Goal: Feedback & Contribution: Submit feedback/report problem

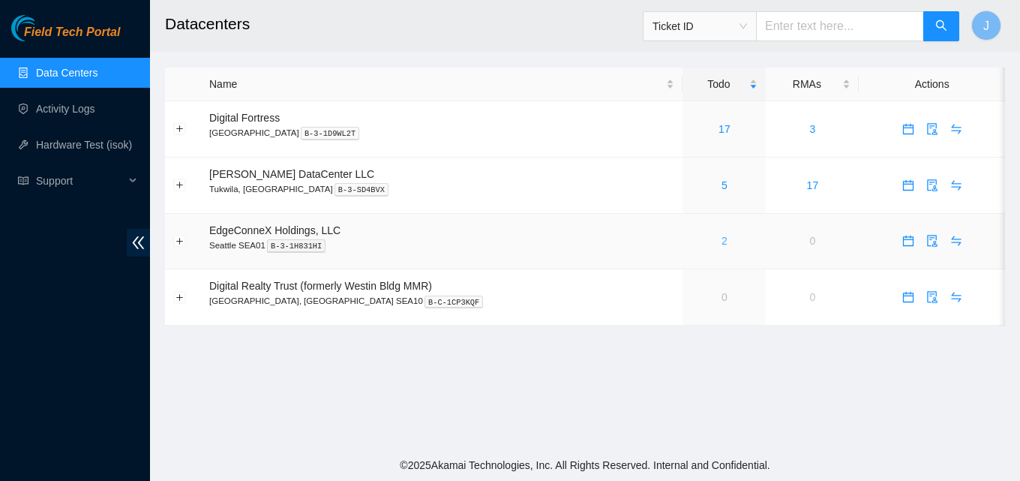
click at [721, 241] on link "2" at bounding box center [724, 241] width 6 height 12
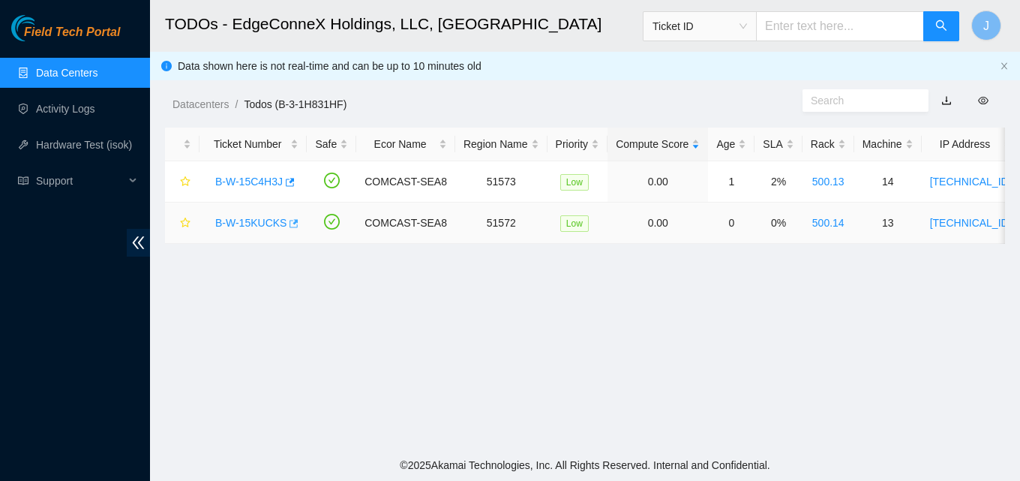
click at [292, 225] on icon "button" at bounding box center [292, 223] width 10 height 10
click at [82, 73] on link "Data Centers" at bounding box center [66, 73] width 61 height 12
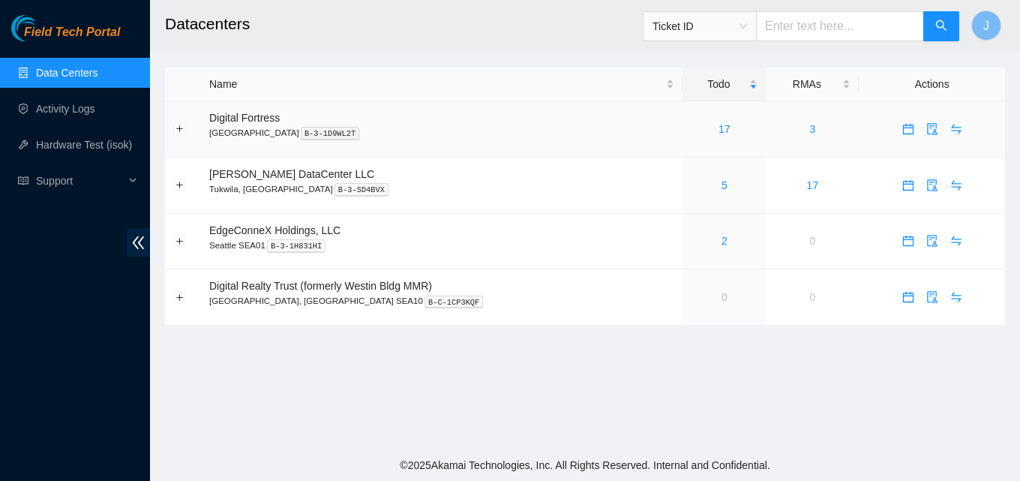
click at [691, 126] on div "17" at bounding box center [724, 129] width 67 height 16
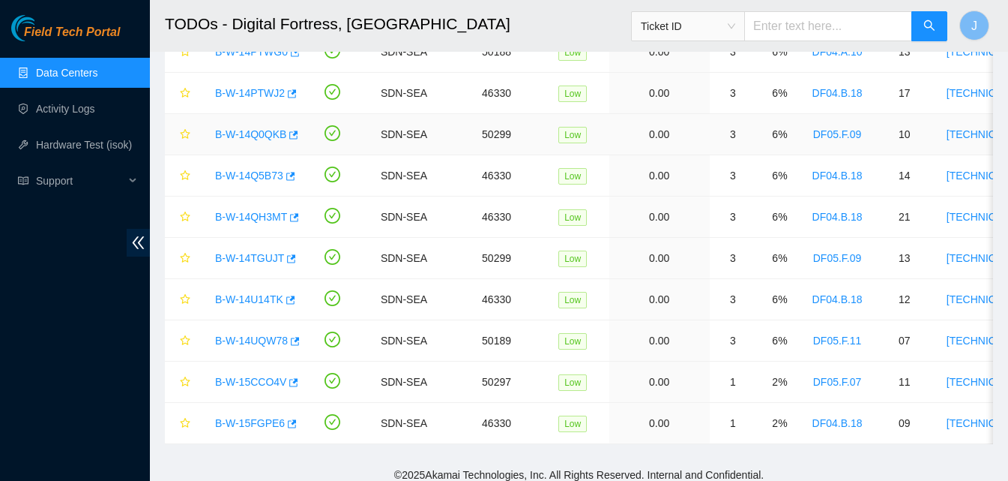
scroll to position [439, 0]
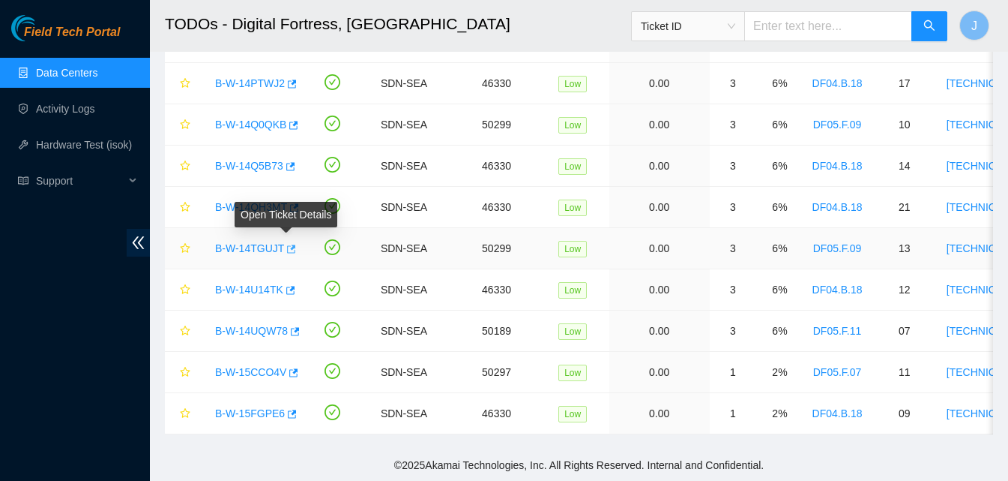
click at [286, 244] on icon "button" at bounding box center [290, 249] width 10 height 10
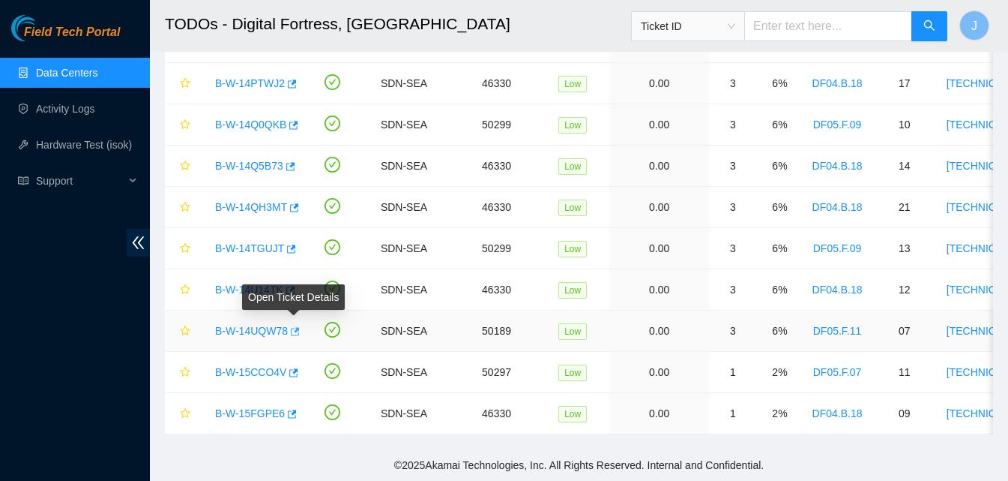
click at [295, 326] on icon "button" at bounding box center [294, 331] width 10 height 10
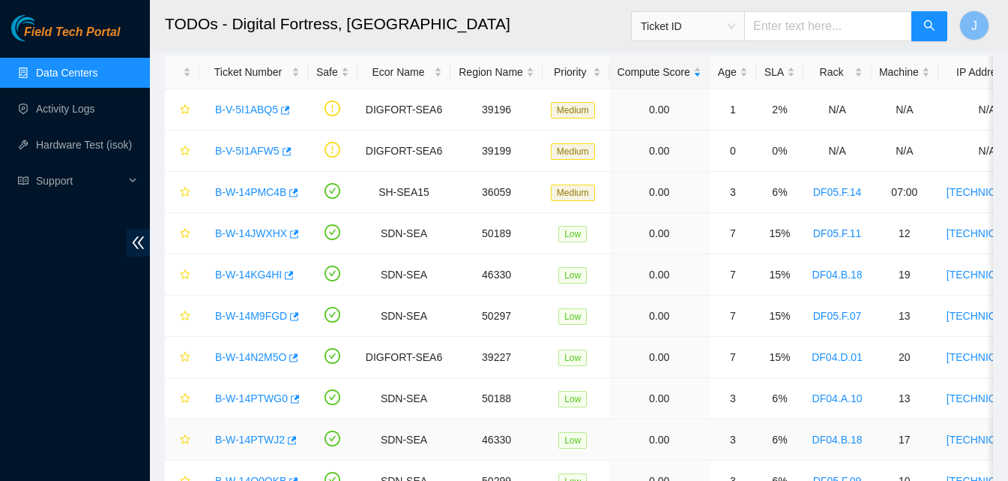
scroll to position [0, 0]
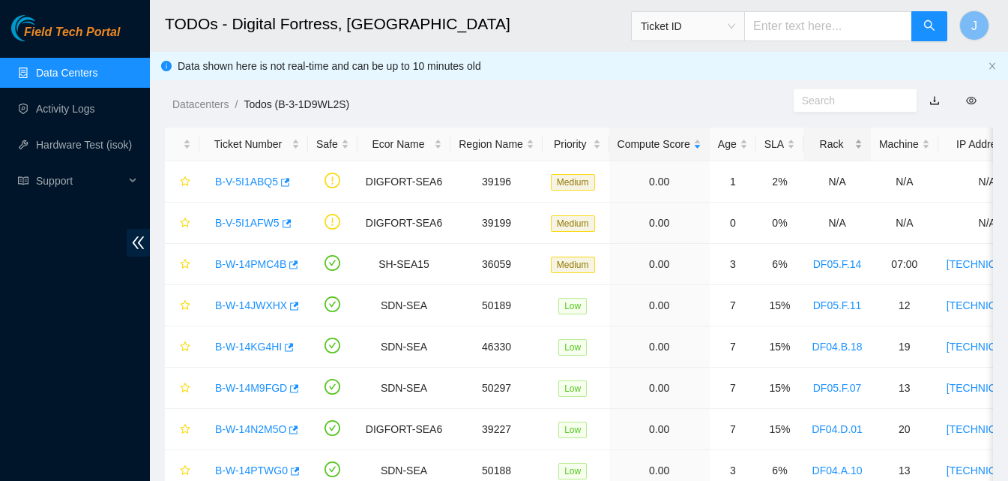
click at [835, 136] on div "Rack" at bounding box center [837, 144] width 51 height 16
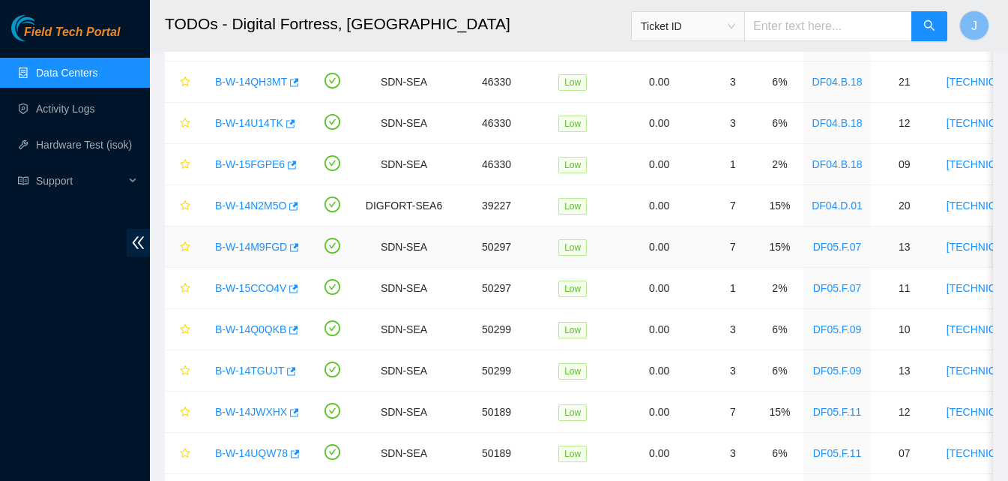
scroll to position [300, 0]
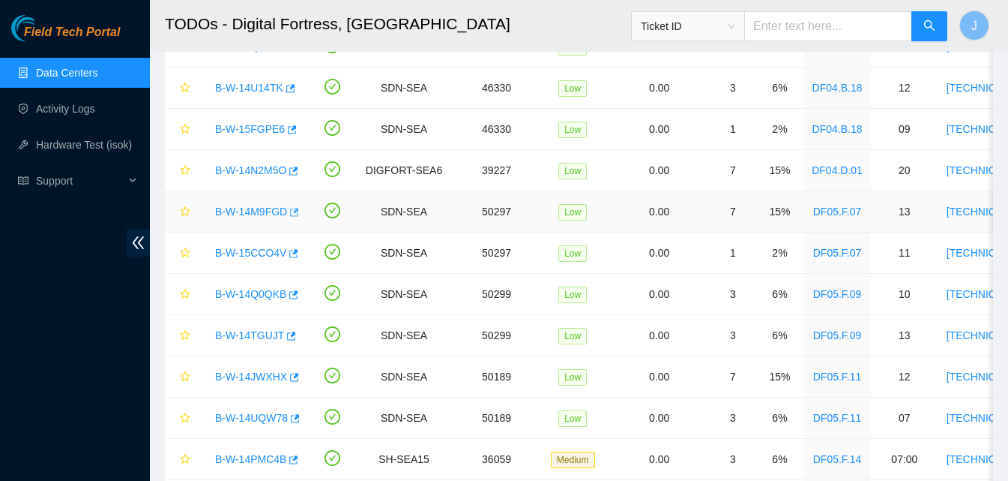
click at [293, 212] on icon "button" at bounding box center [294, 212] width 9 height 8
click at [290, 250] on icon "button" at bounding box center [294, 253] width 9 height 8
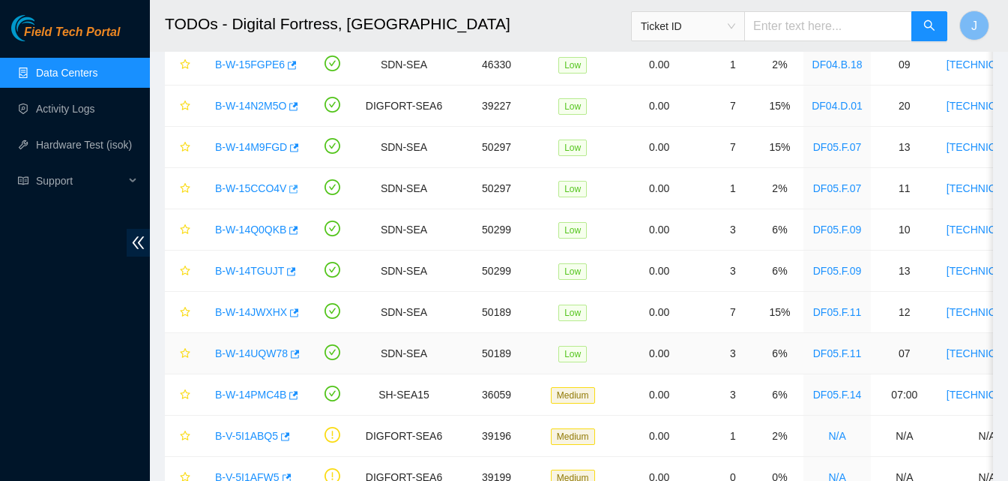
scroll to position [289, 0]
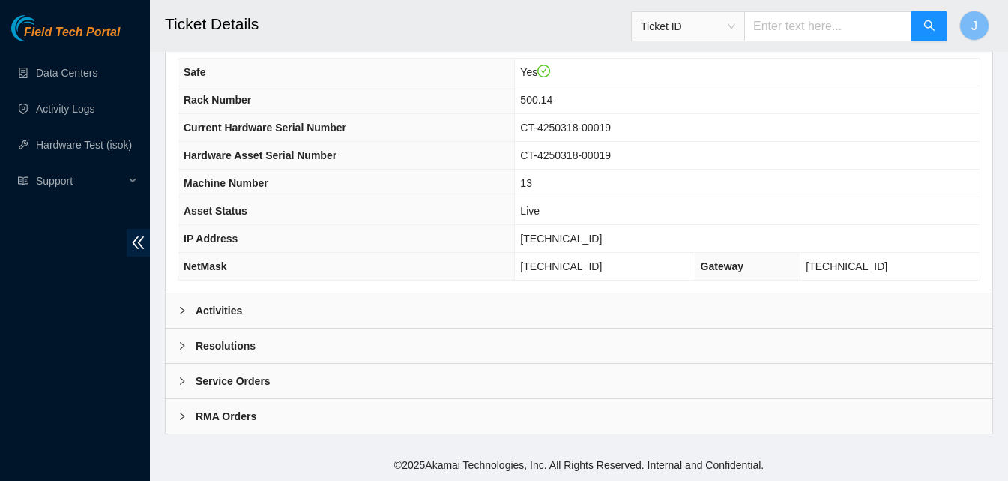
click at [288, 319] on div "Activities" at bounding box center [579, 310] width 827 height 34
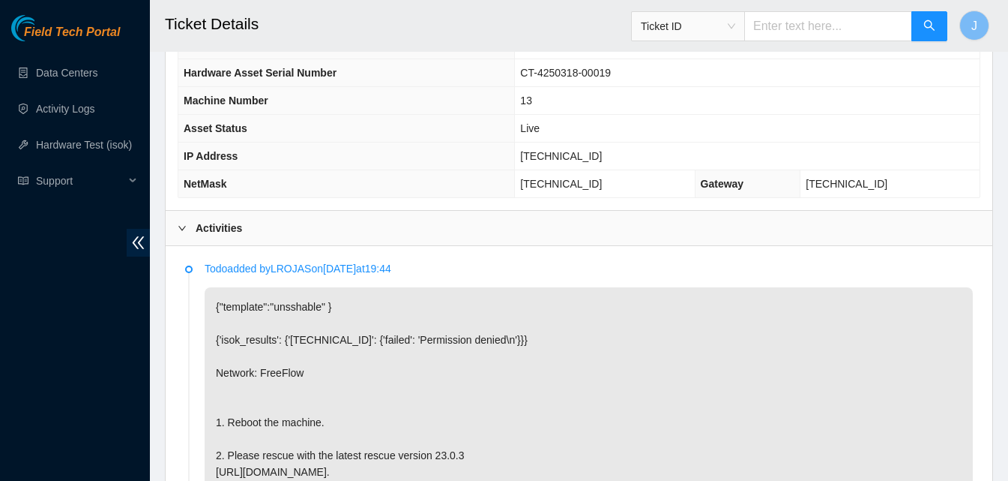
scroll to position [753, 0]
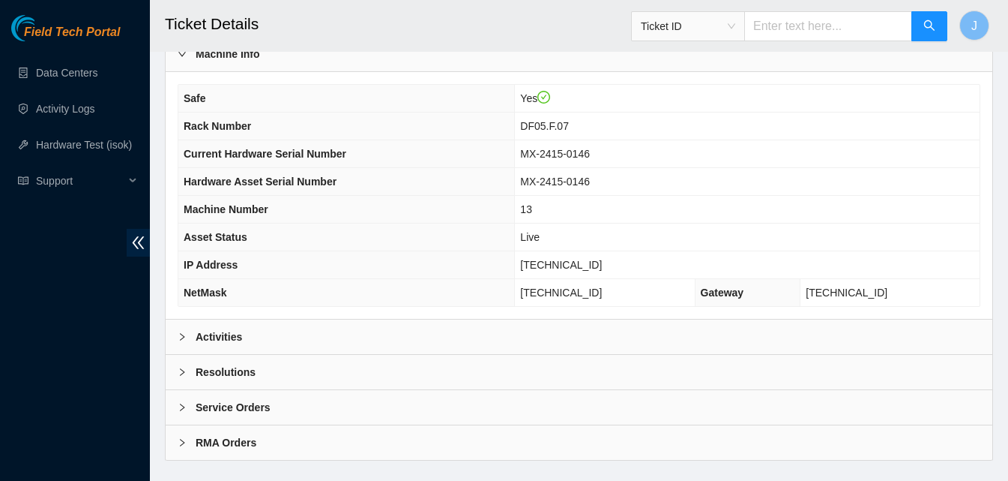
scroll to position [520, 0]
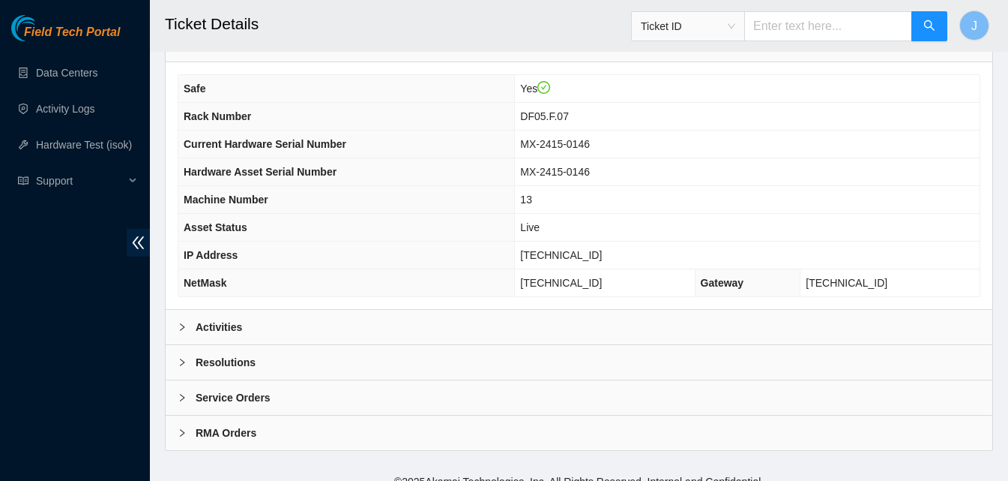
click at [339, 313] on div "Activities" at bounding box center [579, 327] width 827 height 34
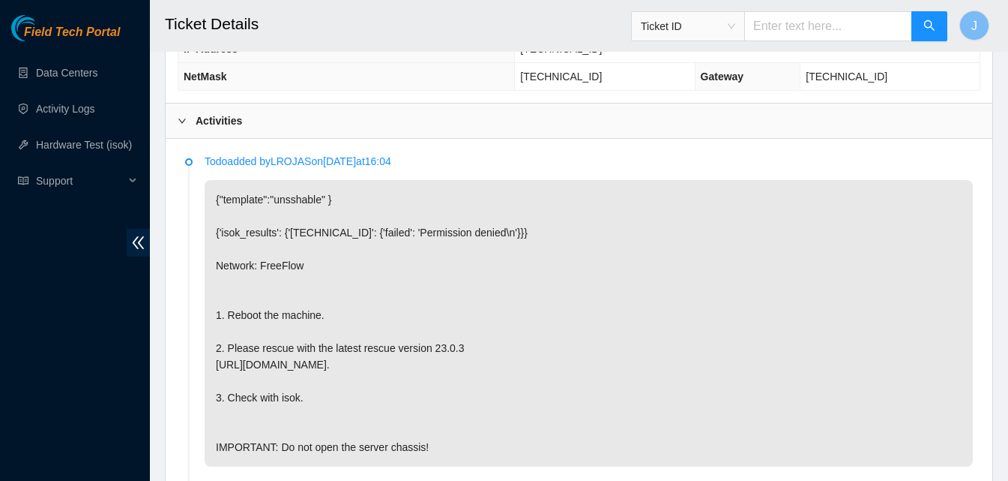
scroll to position [745, 0]
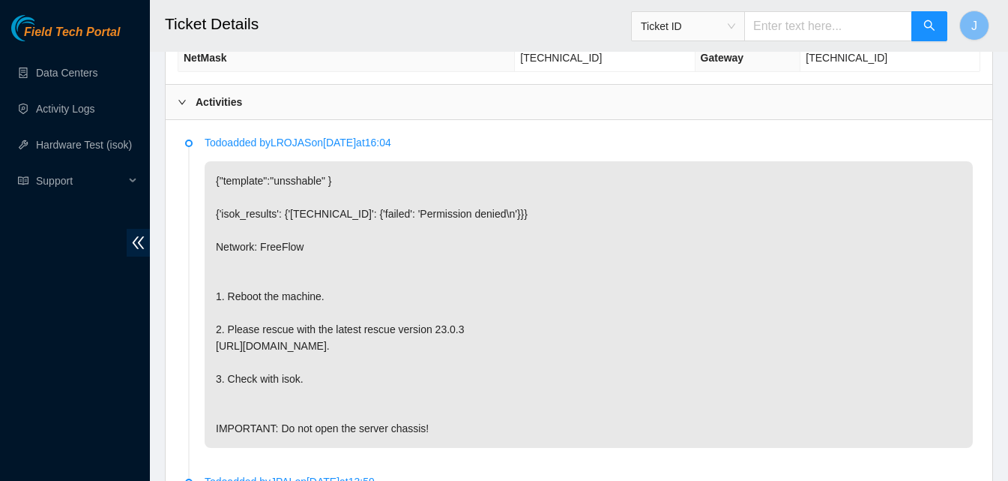
click at [0, 301] on div "Field Tech Portal Data Centers Activity Logs Hardware Test (isok) Support" at bounding box center [75, 248] width 150 height 466
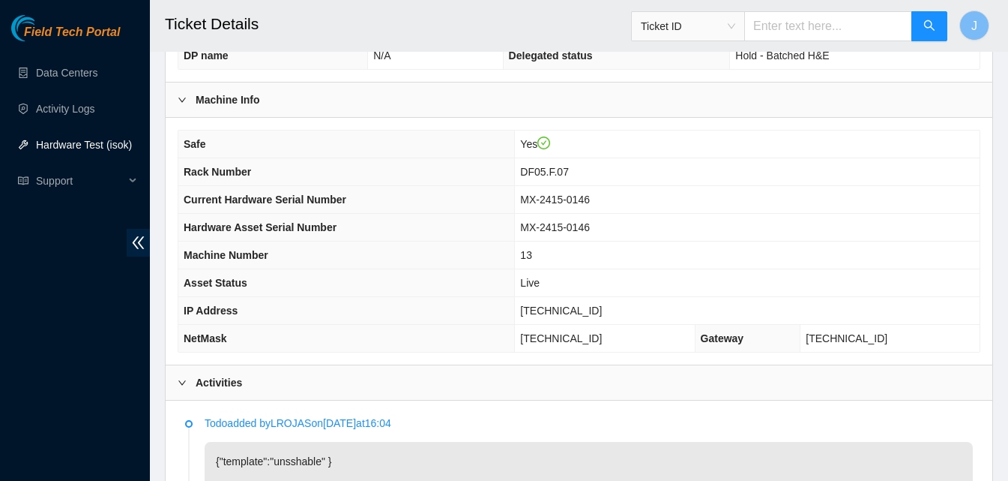
scroll to position [459, 0]
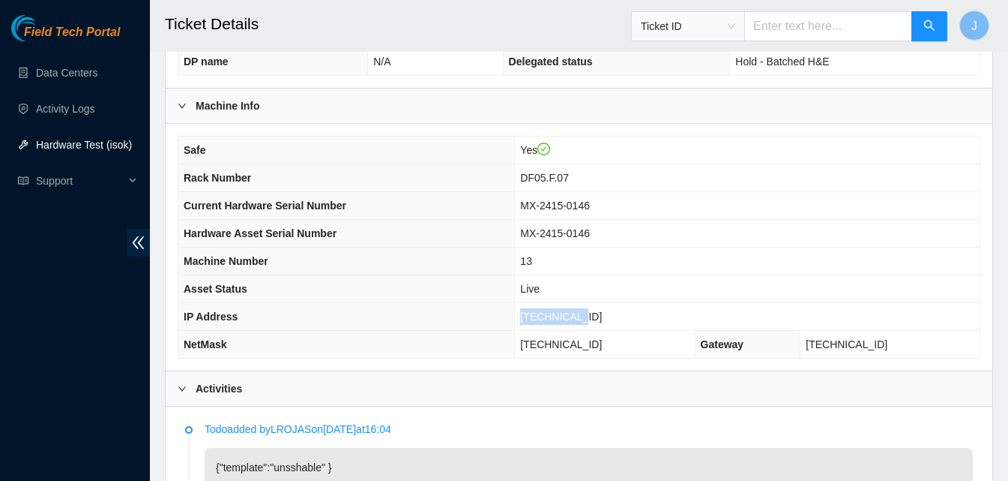
drag, startPoint x: 639, startPoint y: 296, endPoint x: 506, endPoint y: 298, distance: 132.7
click at [506, 303] on tr "IP Address 23.44.98.80" at bounding box center [579, 317] width 802 height 28
copy tr "23.44.98.80"
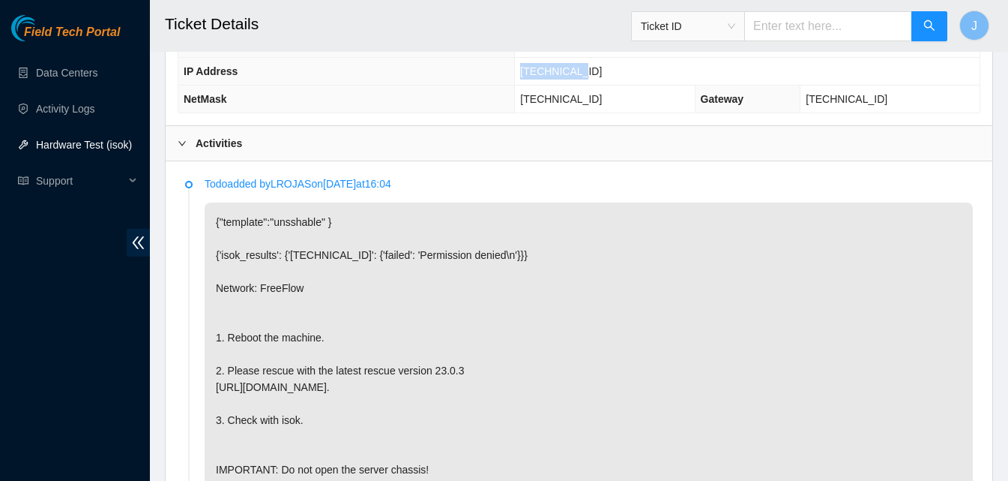
scroll to position [696, 0]
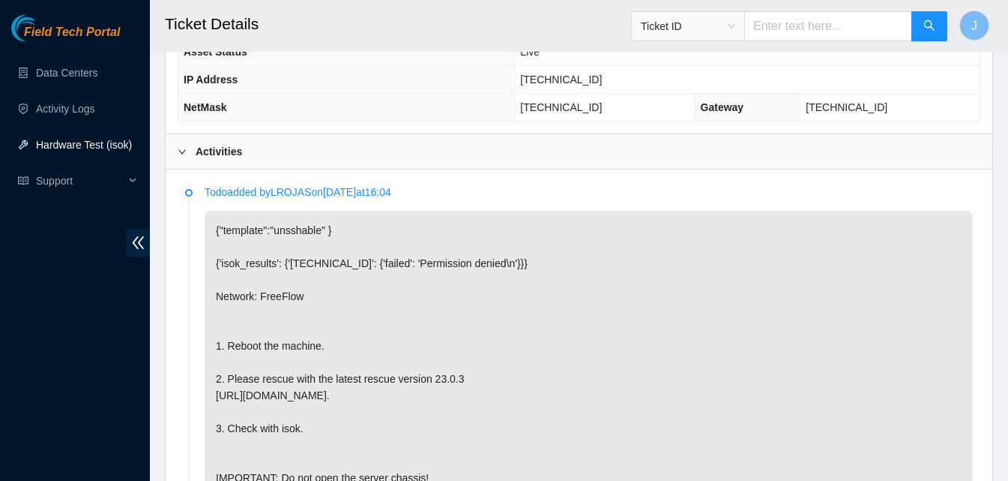
click at [649, 134] on div "Activities" at bounding box center [579, 151] width 827 height 34
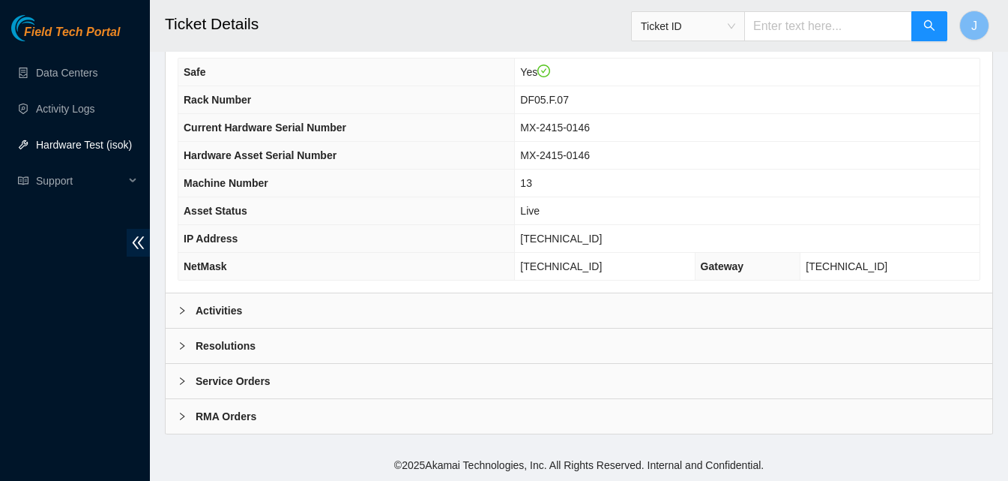
scroll to position [520, 0]
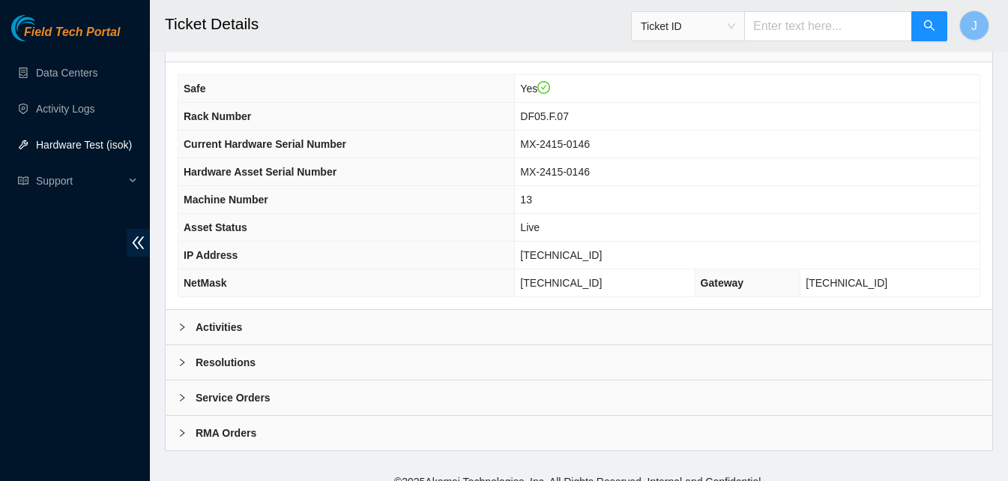
click at [548, 345] on div "Resolutions" at bounding box center [579, 362] width 827 height 34
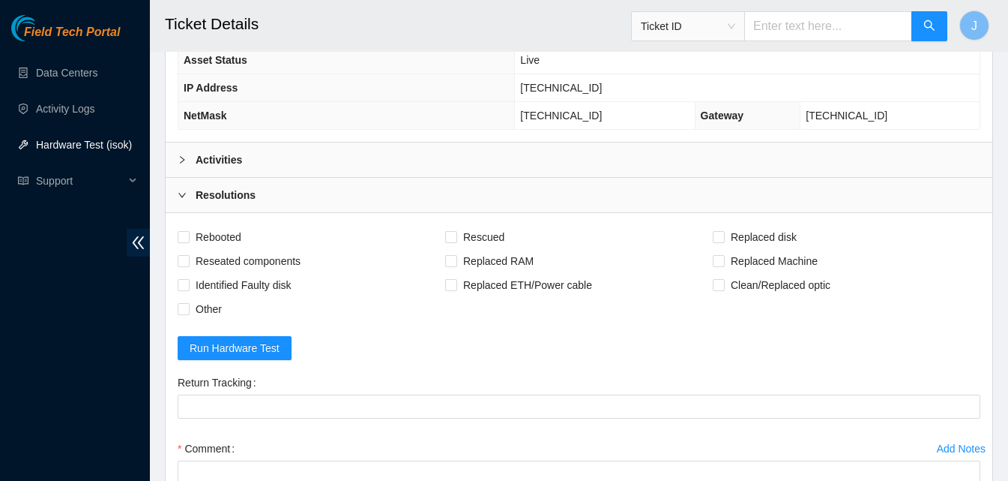
scroll to position [906, 0]
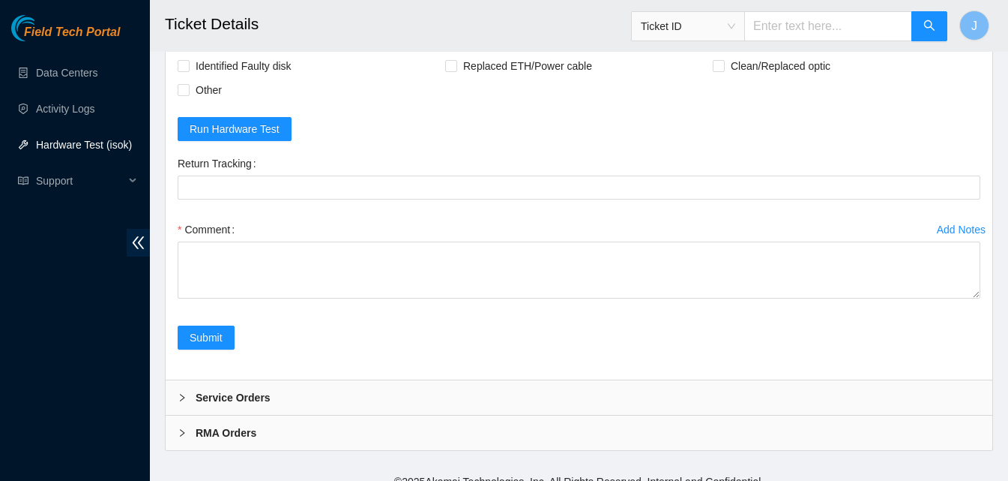
click at [604, 283] on div "Comment" at bounding box center [579, 262] width 803 height 90
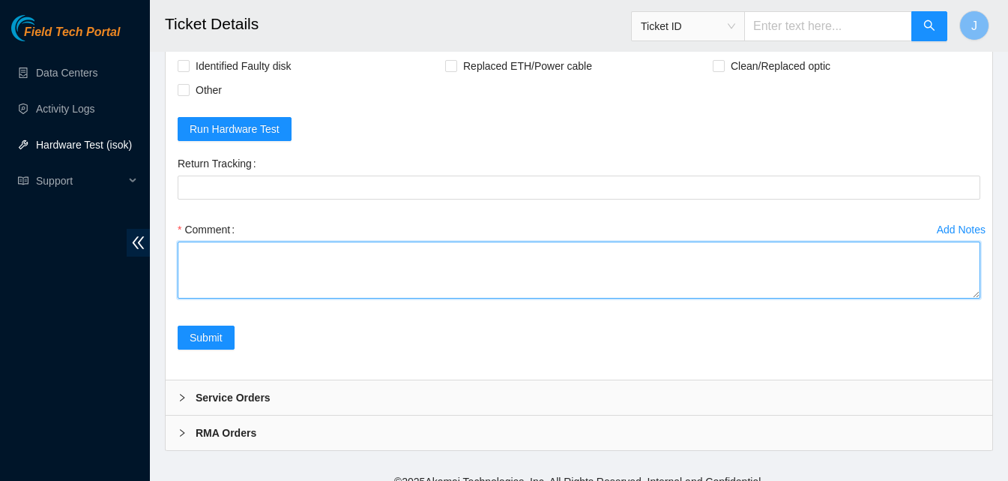
click at [580, 255] on textarea "Comment" at bounding box center [579, 269] width 803 height 57
type textarea "rebooted rescued ran isok passed"
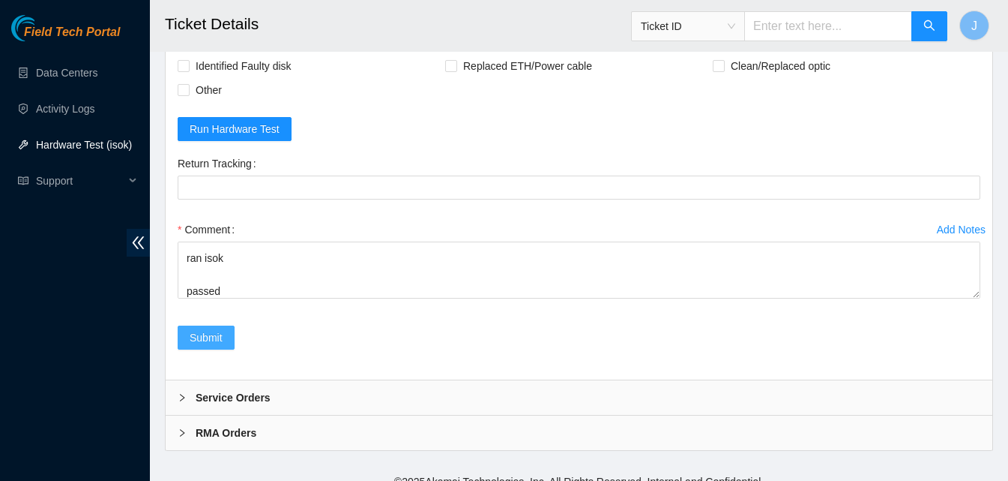
click at [220, 329] on span "Submit" at bounding box center [206, 337] width 33 height 16
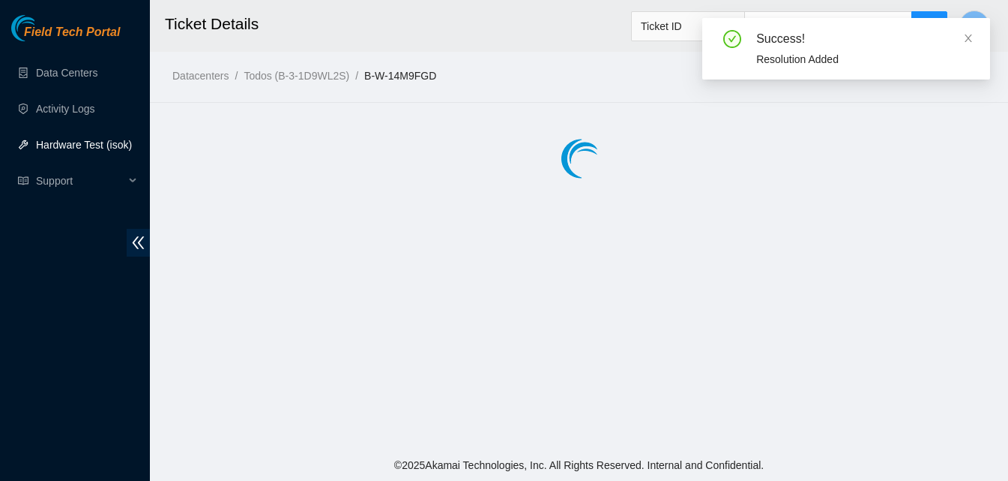
scroll to position [0, 0]
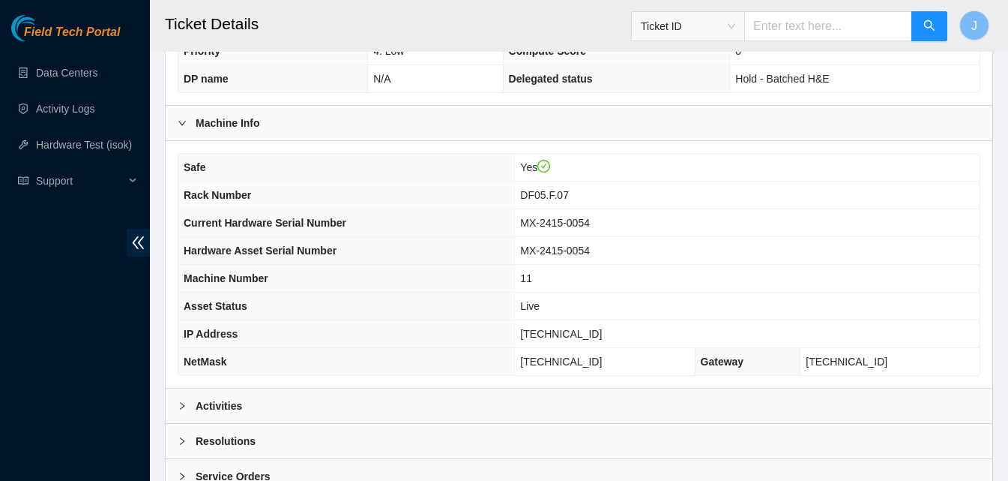
scroll to position [520, 0]
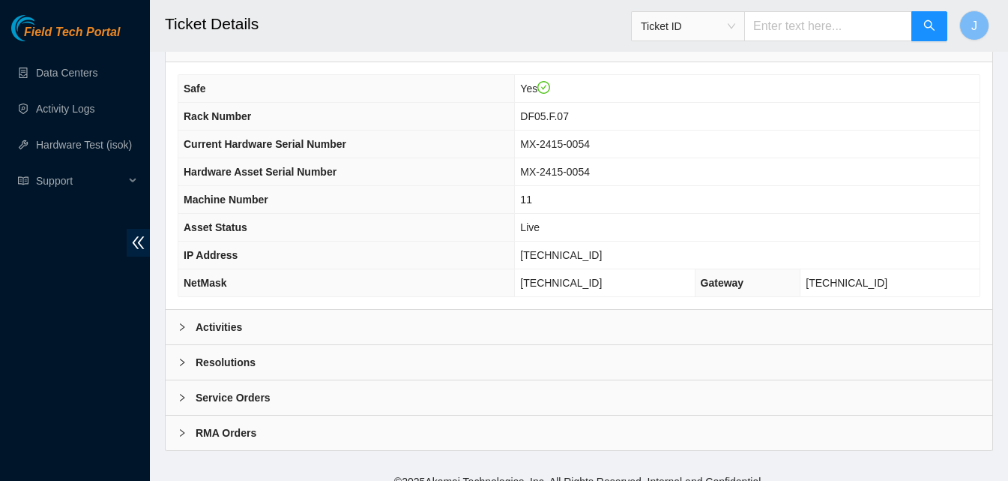
click at [310, 310] on div "Activities" at bounding box center [579, 327] width 827 height 34
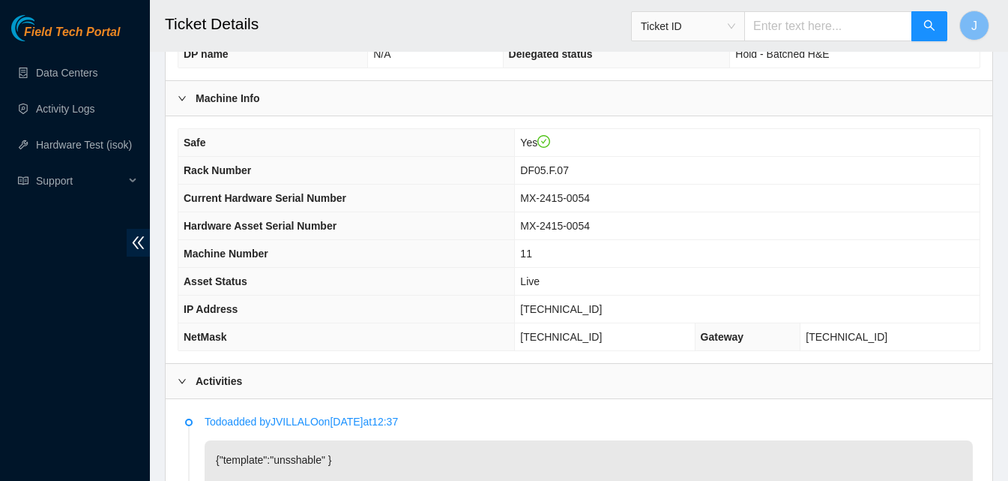
scroll to position [462, 0]
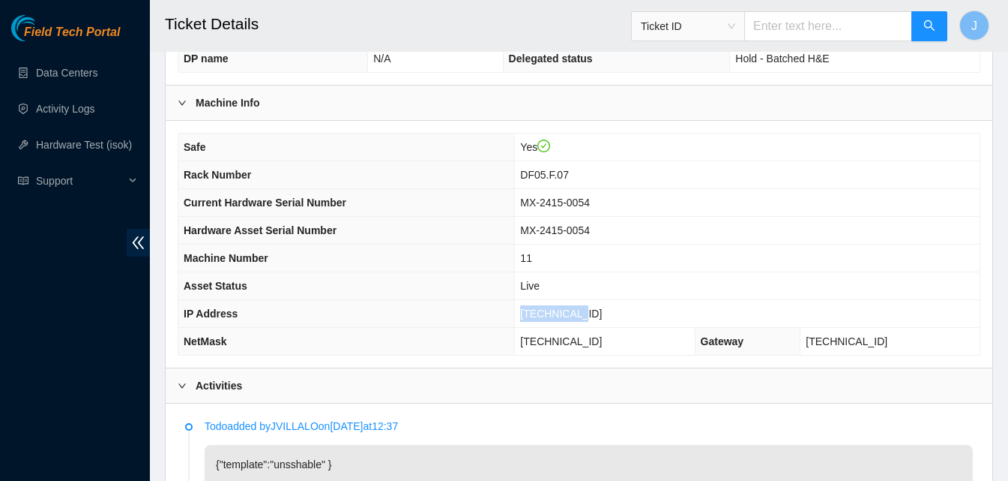
drag, startPoint x: 619, startPoint y: 307, endPoint x: 537, endPoint y: 291, distance: 83.4
click at [537, 300] on tr "IP Address 23.44.98.78" at bounding box center [579, 314] width 802 height 28
copy tr "23.44.98.78"
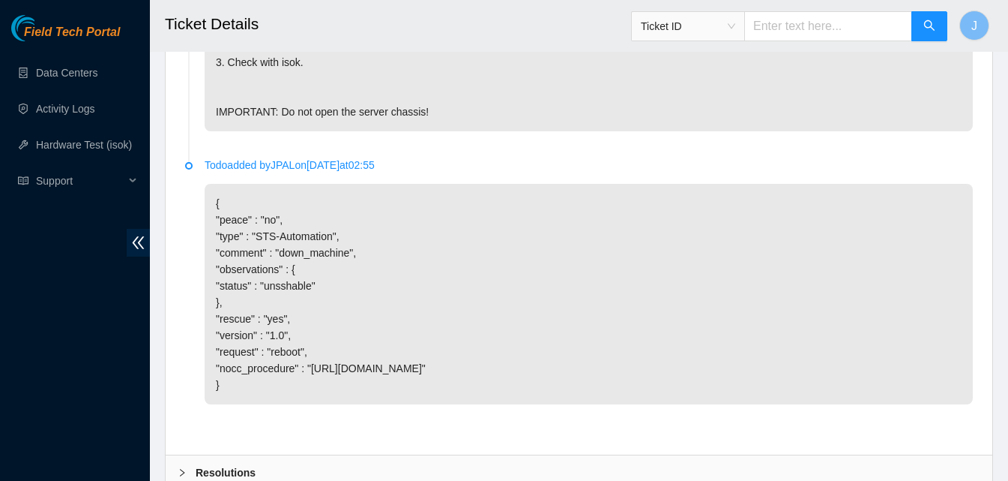
scroll to position [1205, 0]
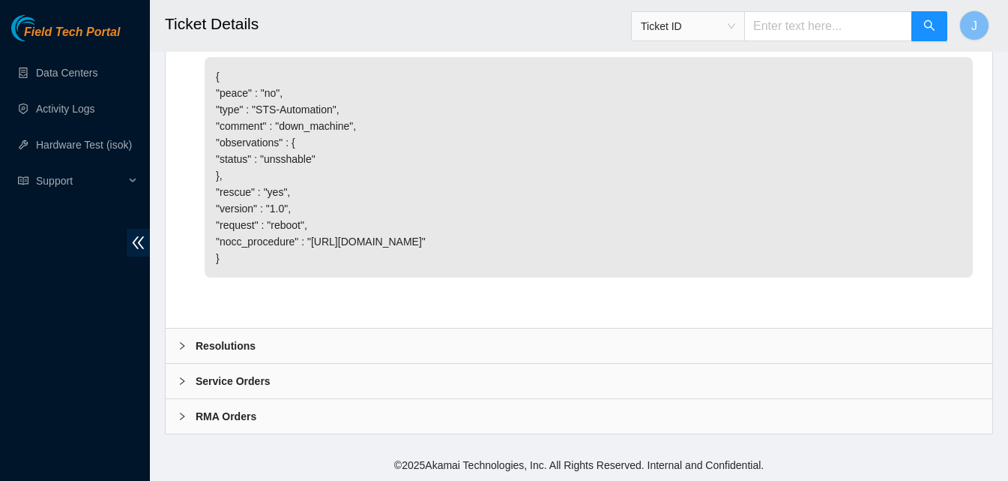
click at [780, 346] on div "Resolutions" at bounding box center [579, 345] width 827 height 34
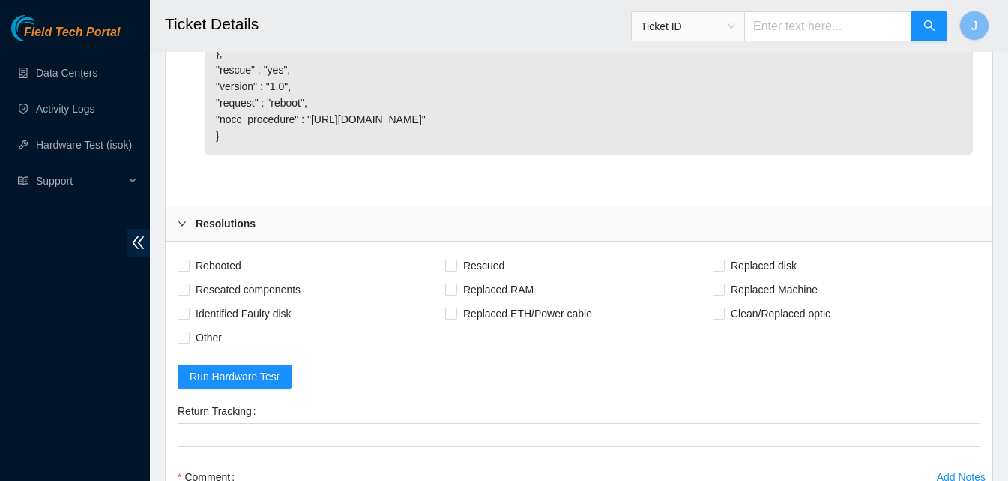
scroll to position [1591, 0]
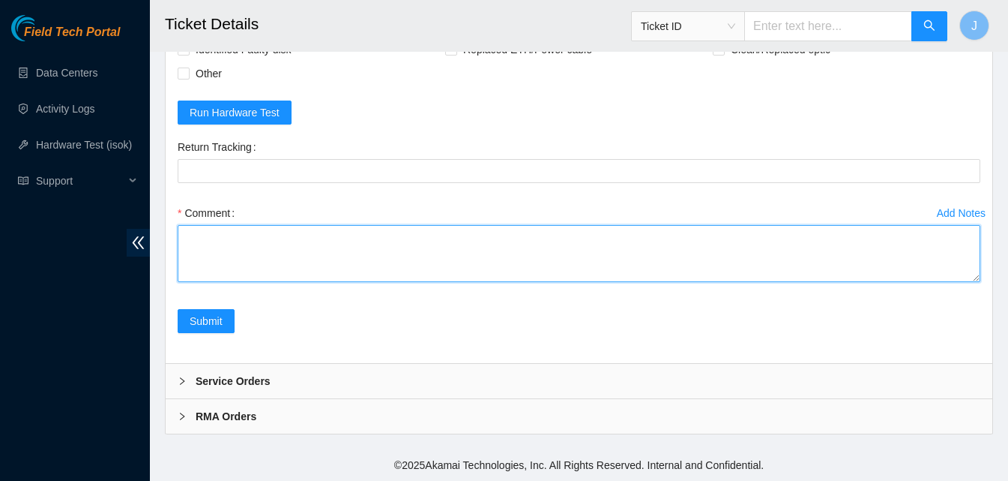
click at [717, 260] on textarea "Comment" at bounding box center [579, 253] width 803 height 57
type textarea "rescued ran isok passed"
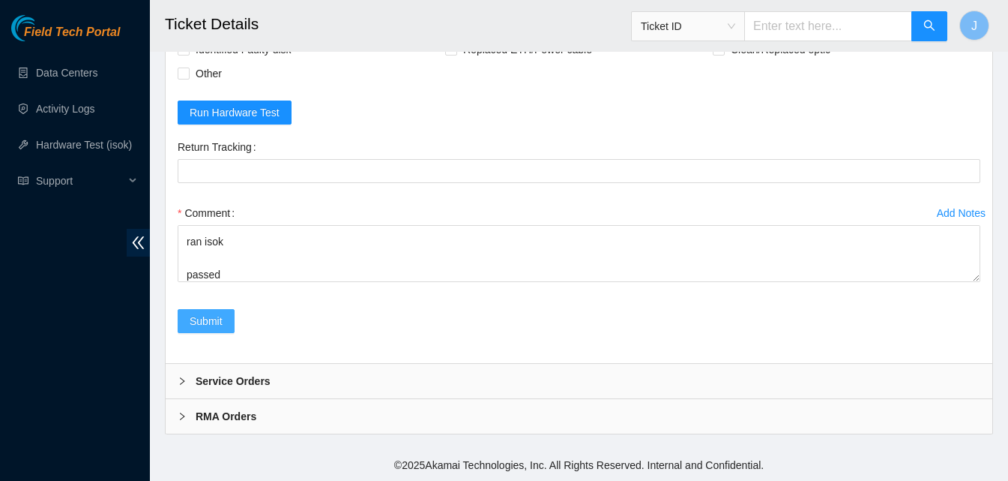
click at [204, 321] on span "Submit" at bounding box center [206, 321] width 33 height 16
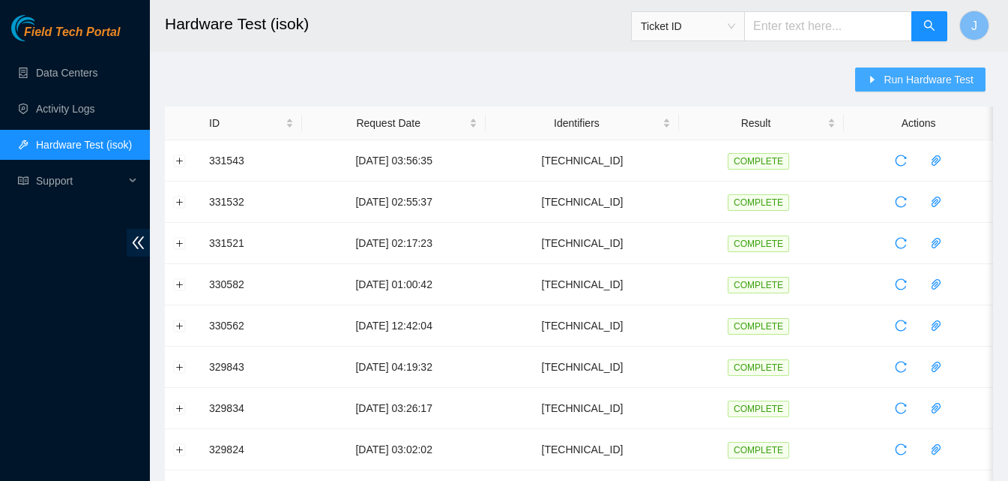
click at [912, 73] on span "Run Hardware Test" at bounding box center [929, 79] width 90 height 16
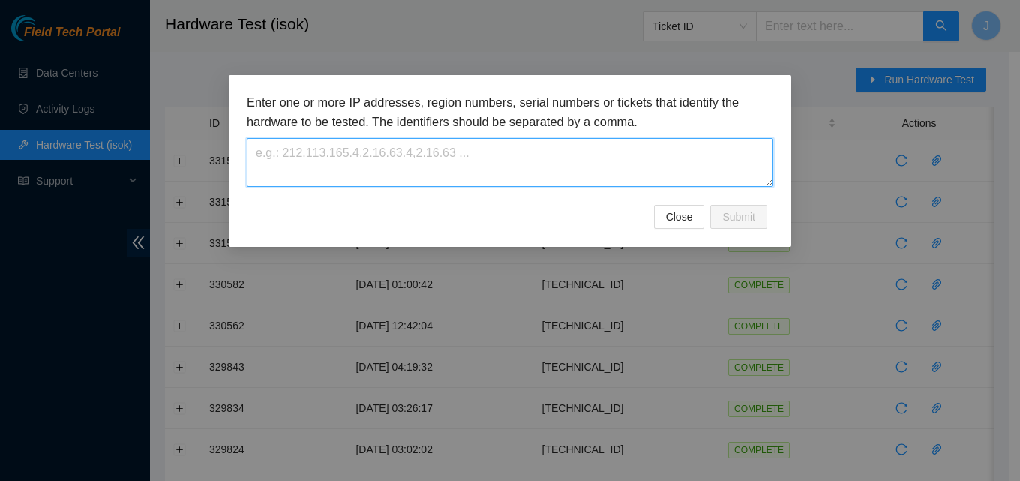
click at [527, 180] on textarea at bounding box center [510, 162] width 526 height 49
paste textarea "[TECHNICAL_ID]"
type textarea "[TECHNICAL_ID]"
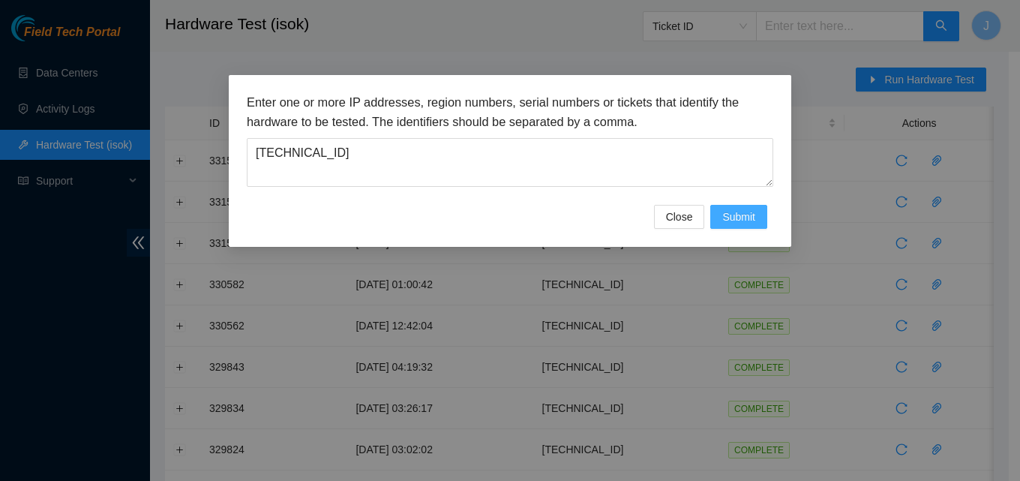
click at [748, 205] on button "Submit" at bounding box center [738, 217] width 57 height 24
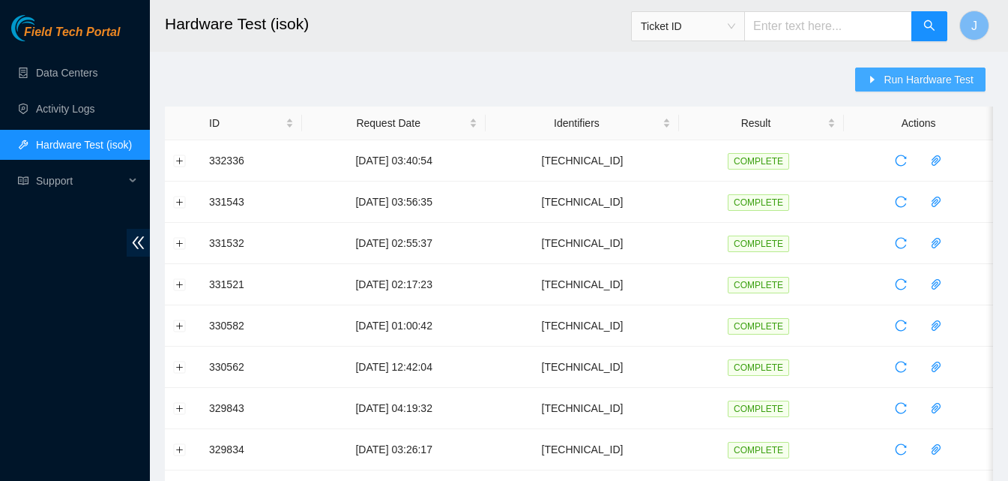
click at [928, 87] on span "Run Hardware Test" at bounding box center [929, 79] width 90 height 16
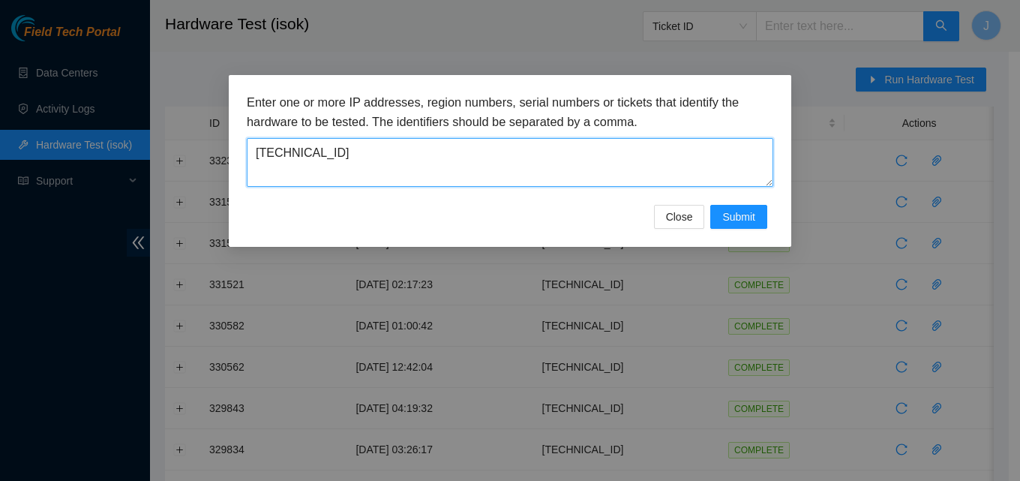
drag, startPoint x: 666, startPoint y: 154, endPoint x: 190, endPoint y: 130, distance: 476.0
click at [190, 130] on div "Enter one or more IP addresses, region numbers, serial numbers or tickets that …" at bounding box center [510, 240] width 1020 height 481
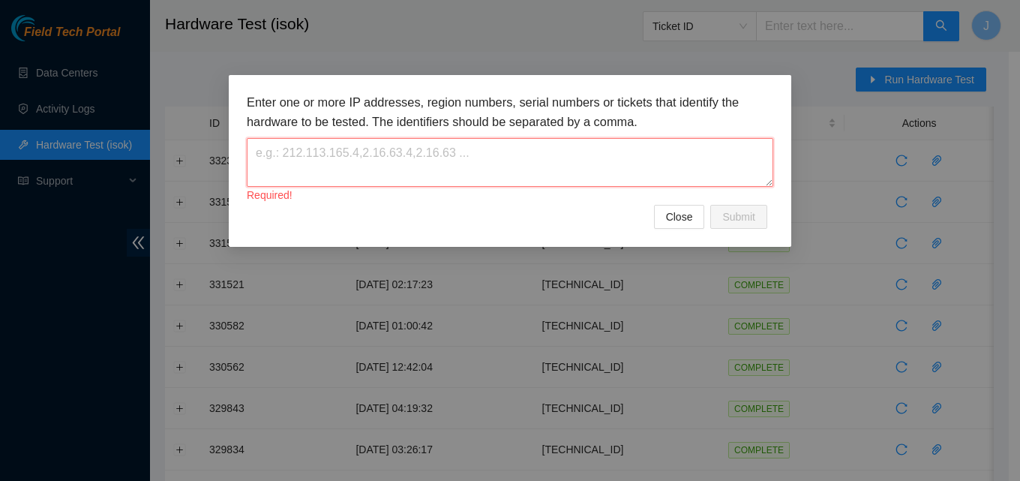
paste textarea "[TECHNICAL_ID]"
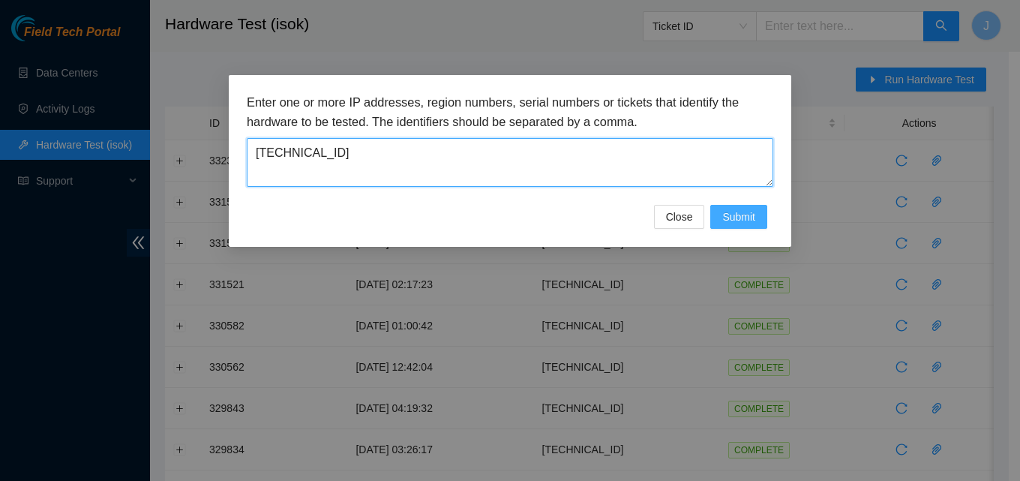
type textarea "[TECHNICAL_ID]"
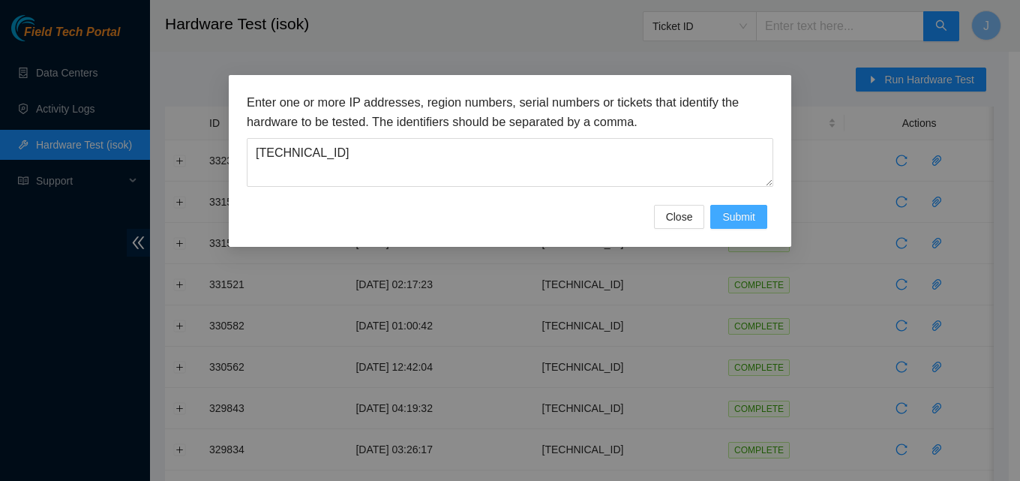
click at [751, 220] on span "Submit" at bounding box center [738, 216] width 33 height 16
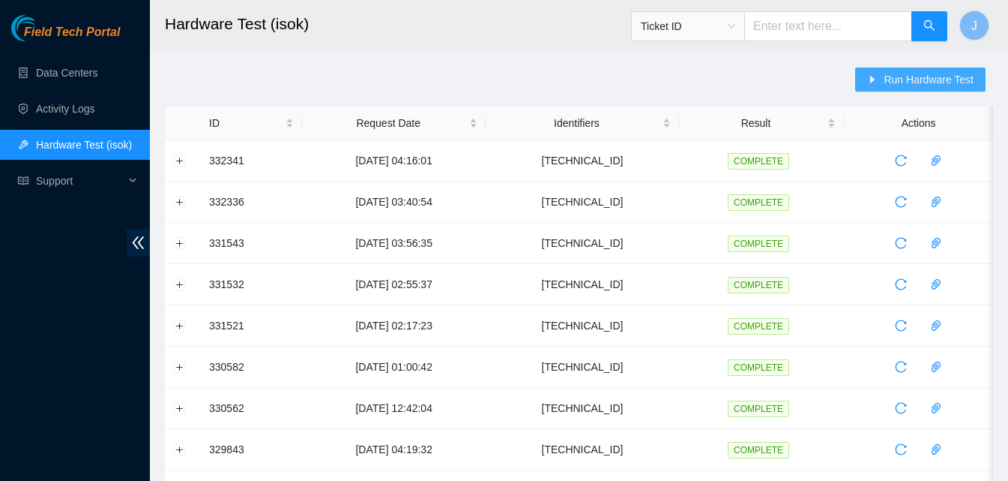
click at [940, 78] on span "Run Hardware Test" at bounding box center [929, 79] width 90 height 16
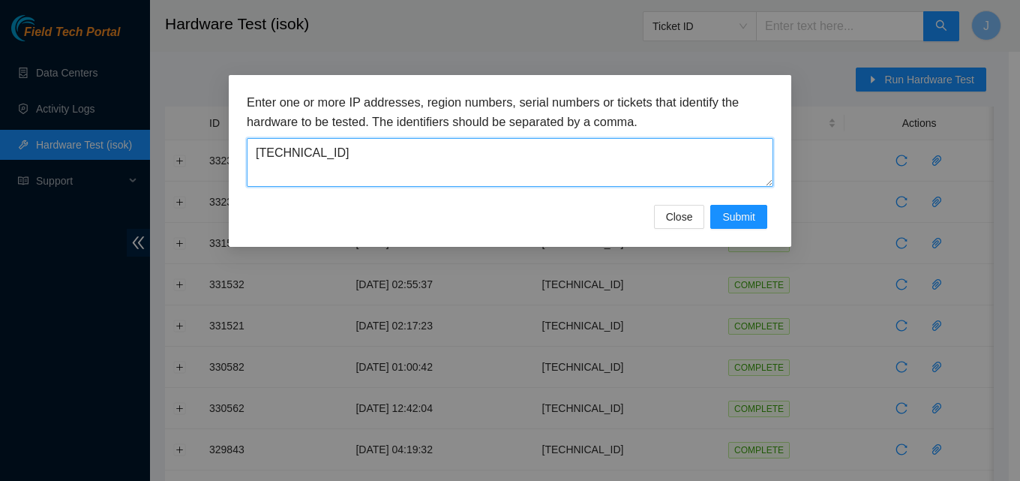
drag, startPoint x: 486, startPoint y: 185, endPoint x: 97, endPoint y: 151, distance: 389.9
click at [97, 151] on div "Enter one or more IP addresses, region numbers, serial numbers or tickets that …" at bounding box center [510, 240] width 1020 height 481
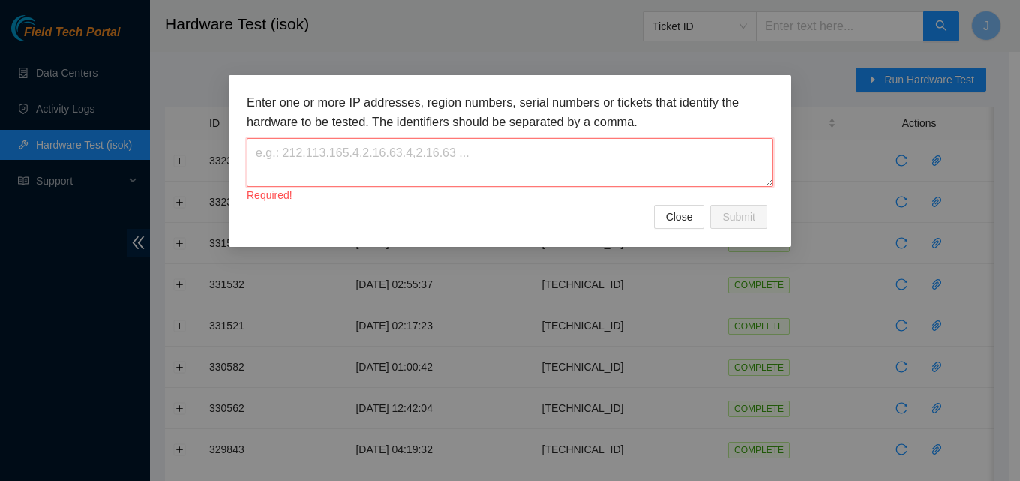
paste textarea "[TECHNICAL_ID]"
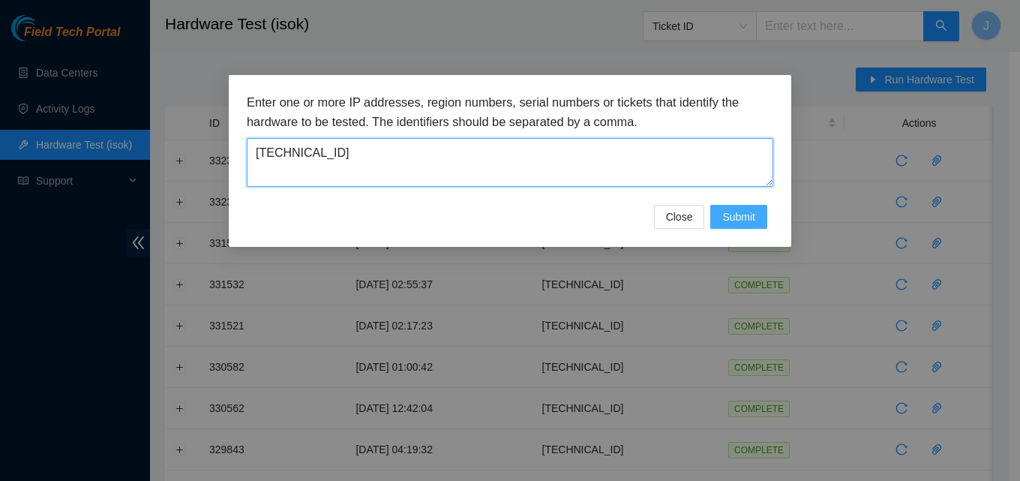
type textarea "[TECHNICAL_ID]"
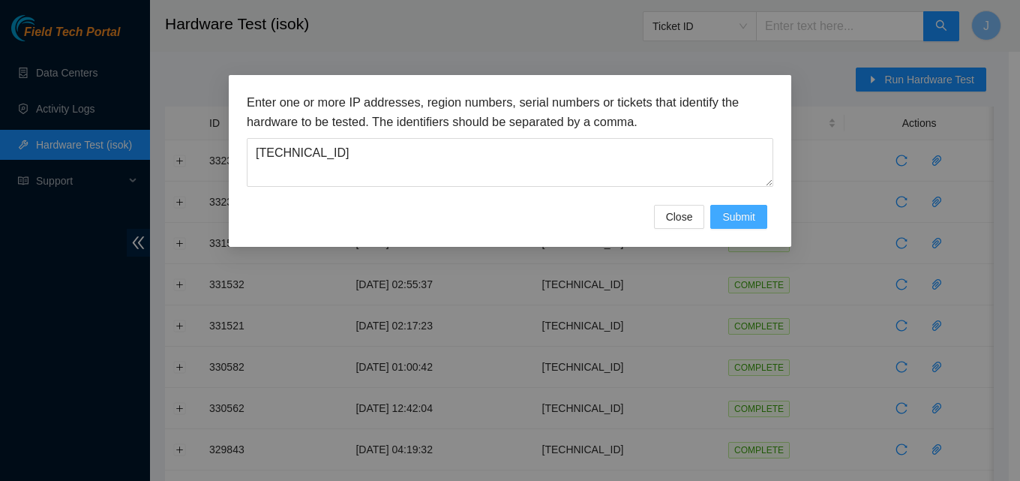
click at [744, 217] on span "Submit" at bounding box center [738, 216] width 33 height 16
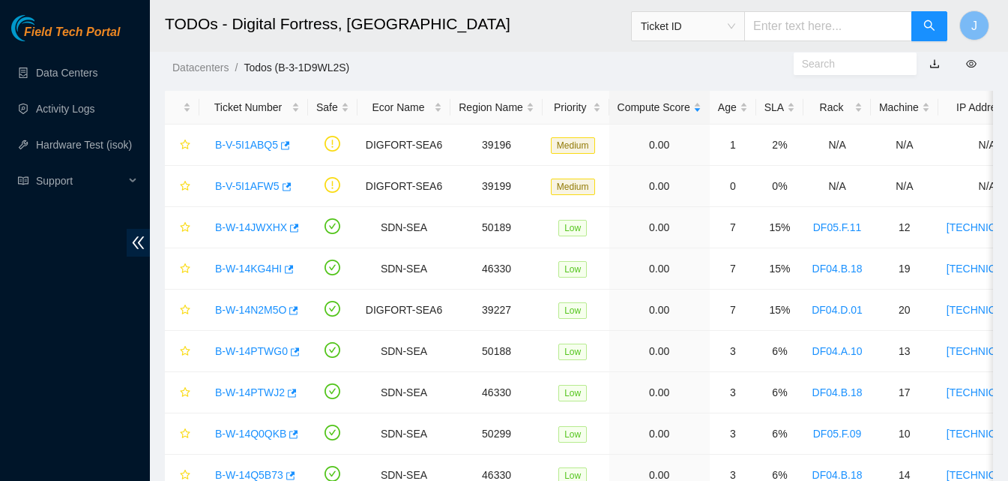
scroll to position [34, 0]
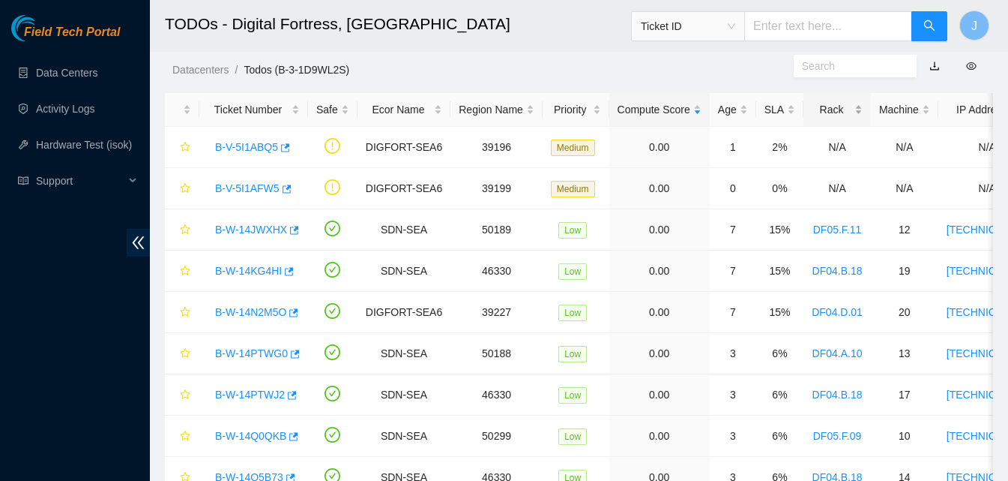
click at [832, 106] on div "Rack" at bounding box center [837, 109] width 51 height 16
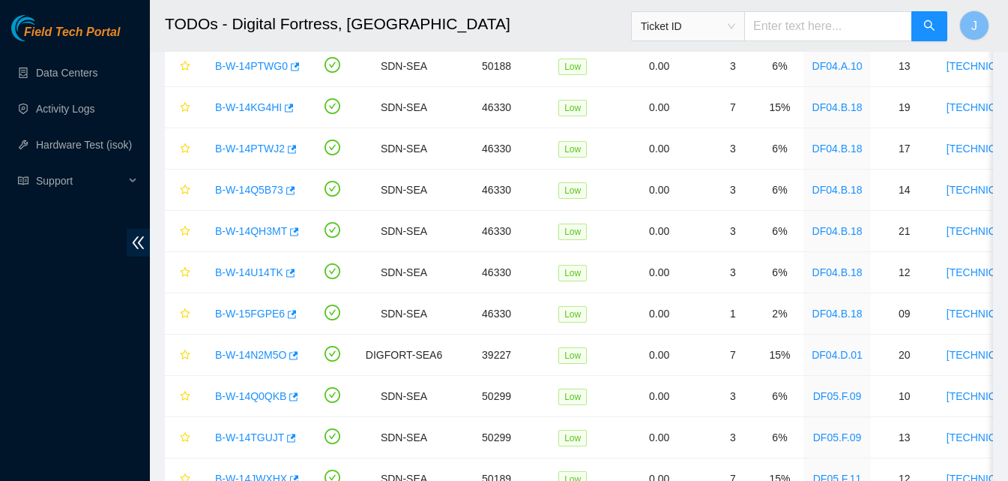
scroll to position [115, 0]
click at [285, 106] on icon "button" at bounding box center [289, 108] width 9 height 8
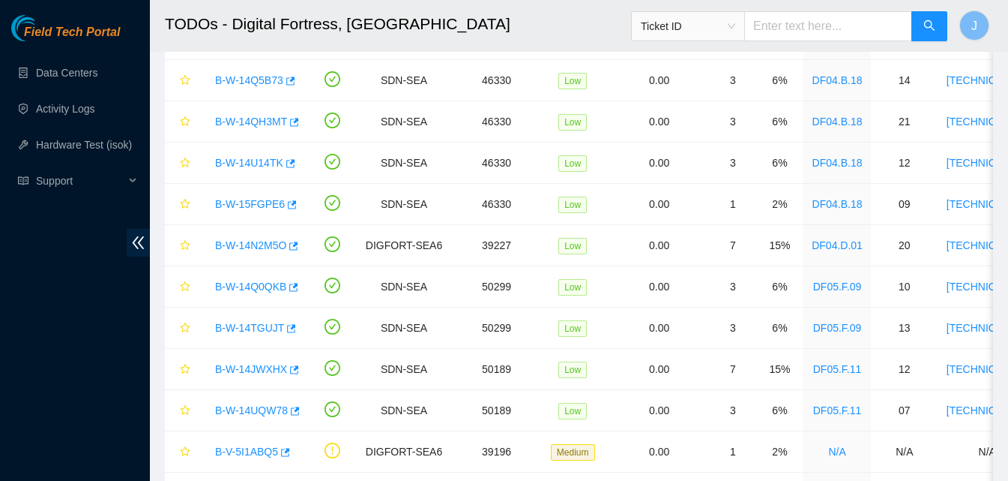
scroll to position [226, 0]
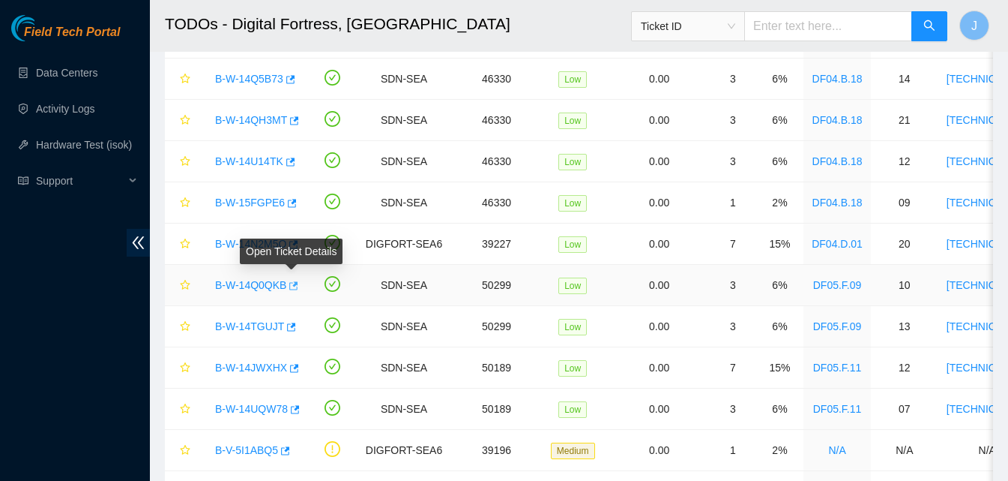
click at [292, 283] on icon "button" at bounding box center [292, 285] width 10 height 10
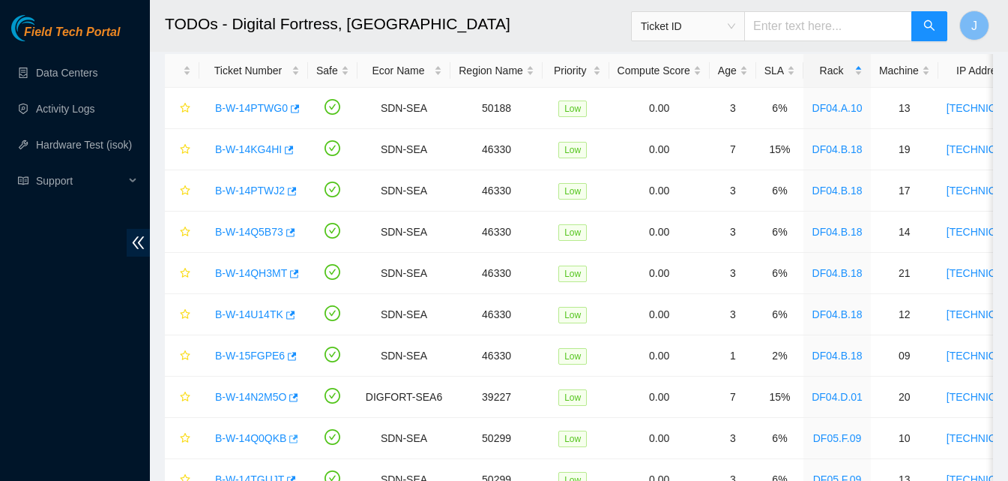
scroll to position [75, 0]
click at [61, 79] on link "Data Centers" at bounding box center [66, 73] width 61 height 12
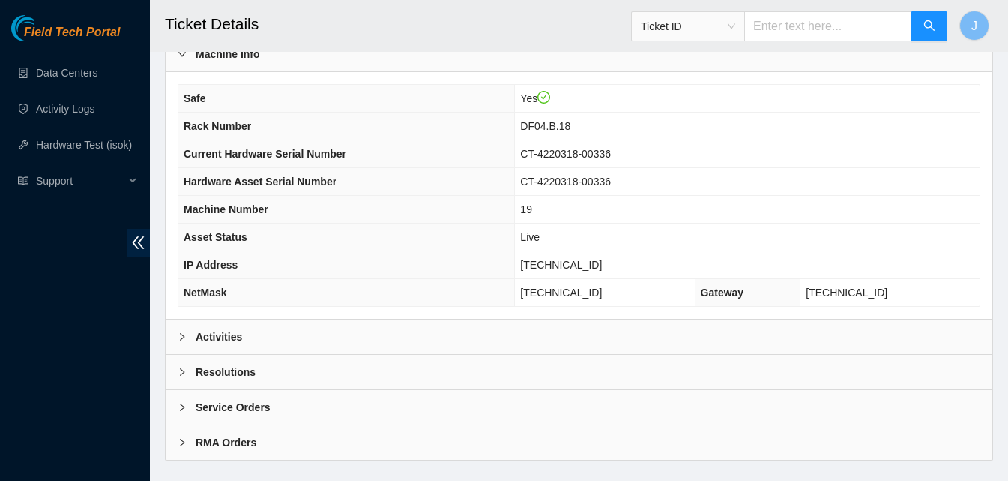
scroll to position [520, 0]
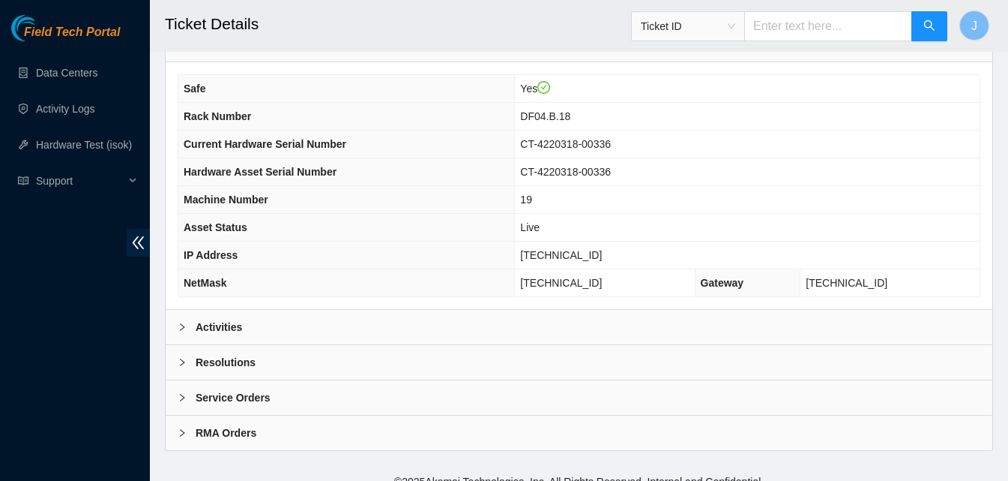
click at [299, 317] on div "Activities" at bounding box center [579, 327] width 827 height 34
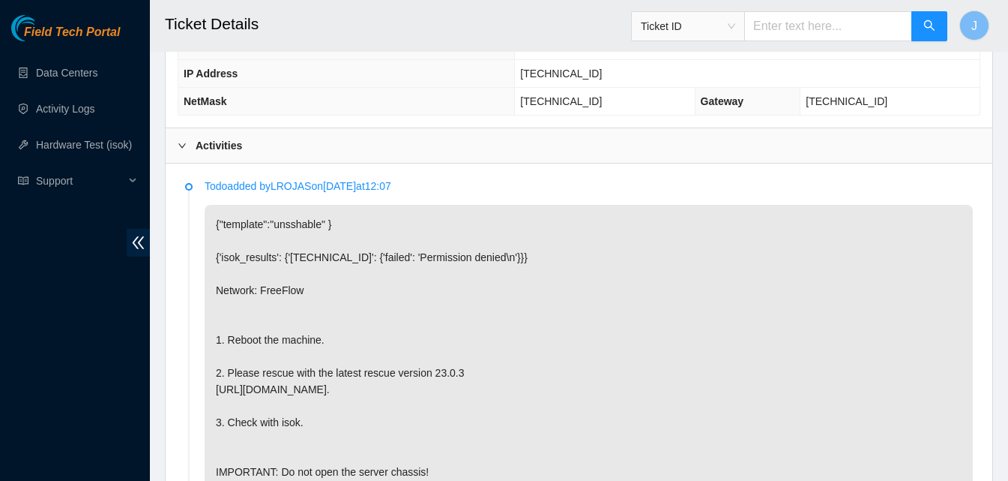
scroll to position [850, 0]
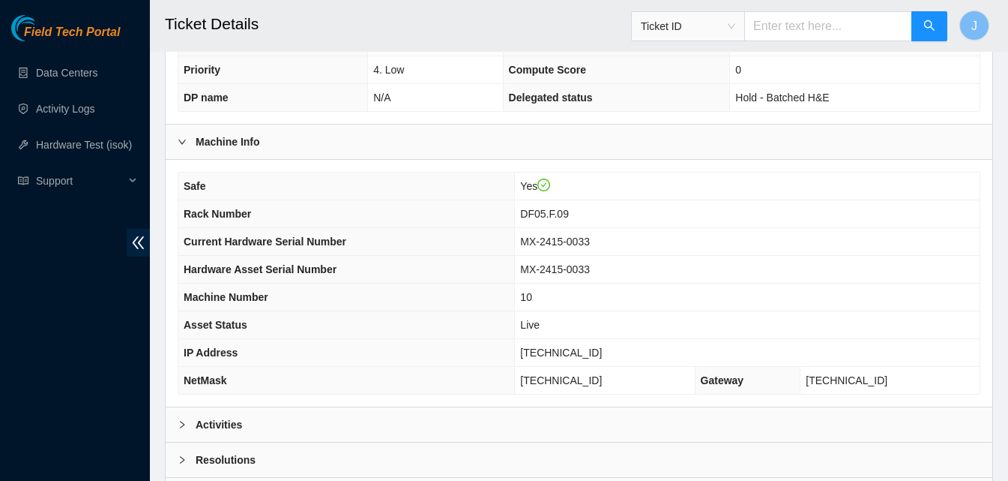
scroll to position [520, 0]
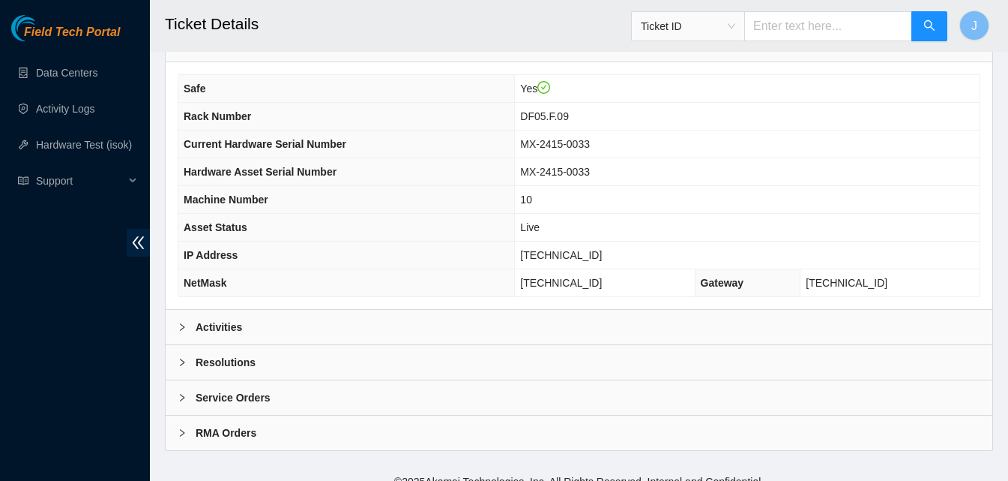
click at [325, 345] on div "Resolutions" at bounding box center [579, 362] width 827 height 34
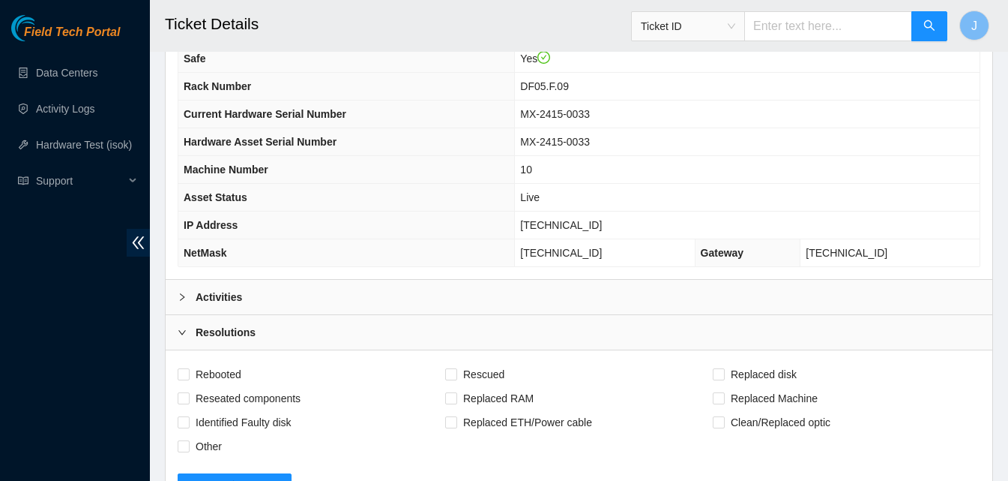
scroll to position [670, 0]
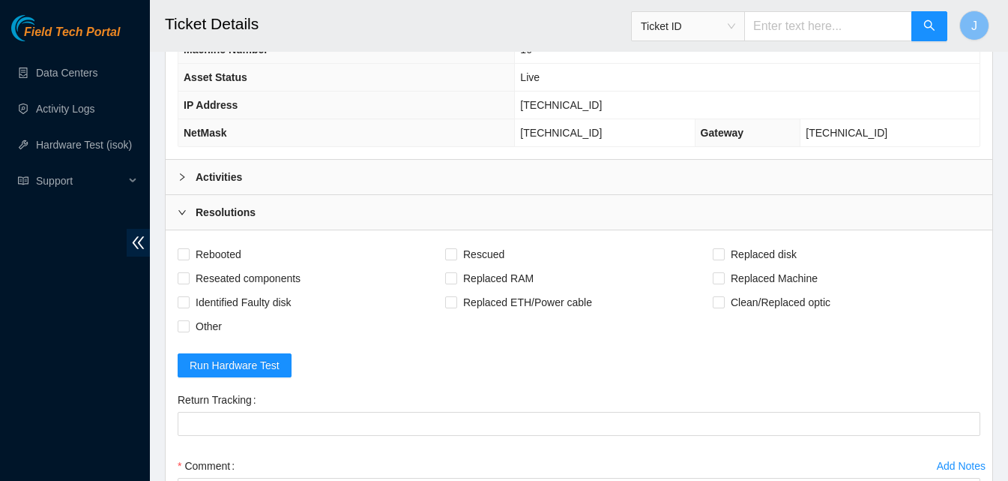
click at [268, 160] on div "Activities" at bounding box center [579, 177] width 827 height 34
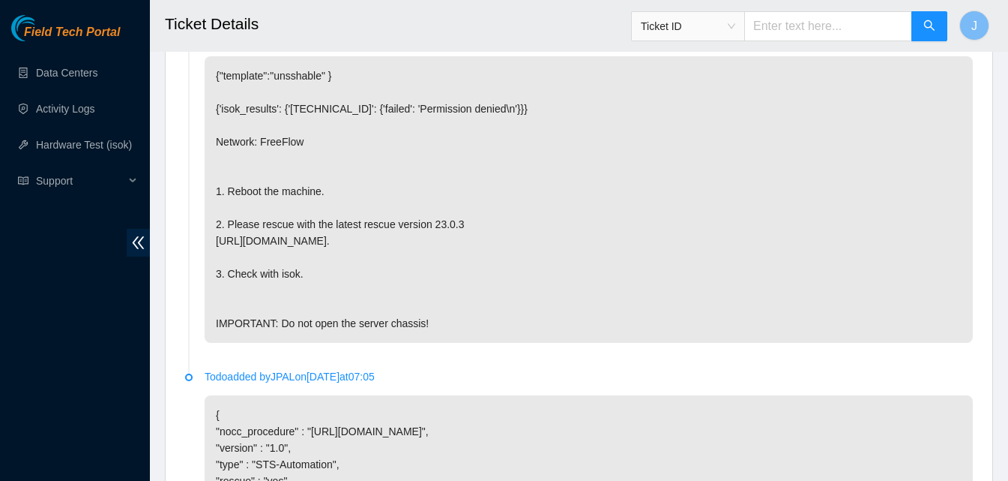
scroll to position [423, 0]
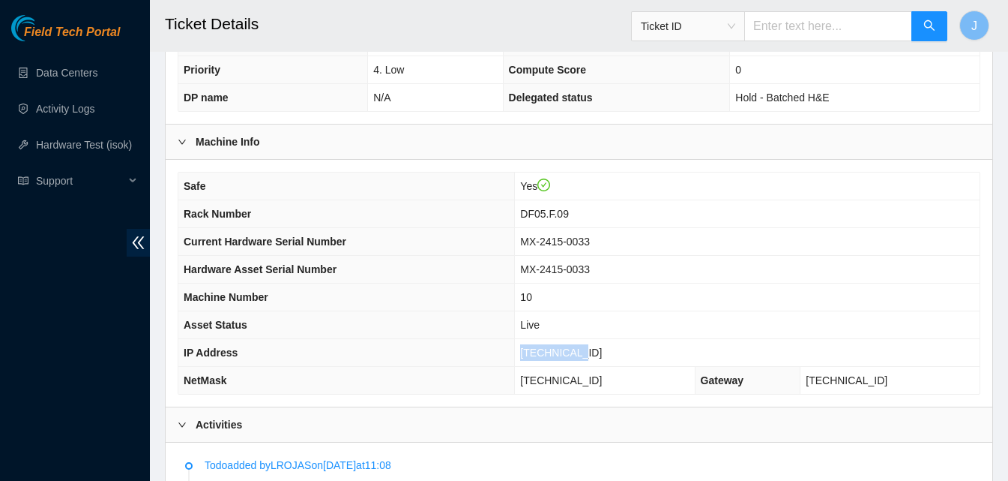
drag, startPoint x: 648, startPoint y: 338, endPoint x: 541, endPoint y: 338, distance: 106.5
click at [541, 339] on tr "IP Address 23.44.98.13" at bounding box center [579, 353] width 802 height 28
copy tr "23.44.98.13"
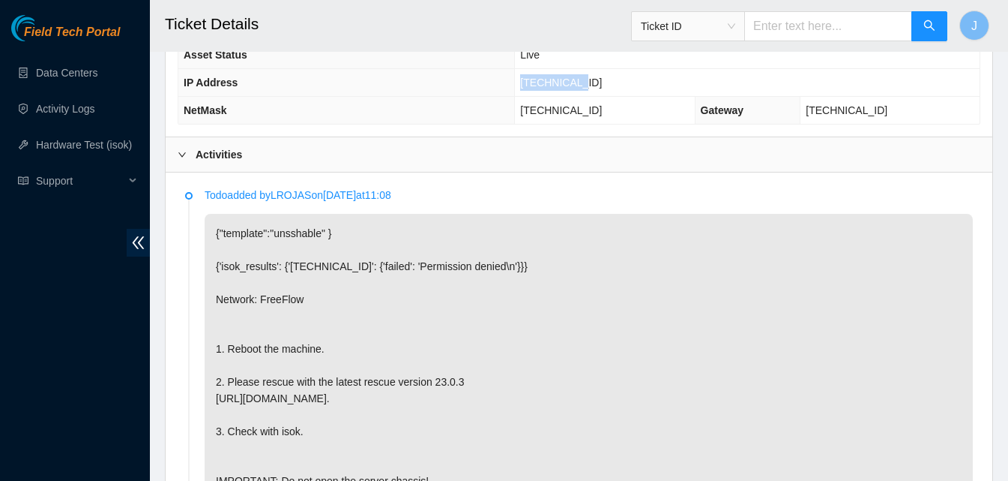
scroll to position [676, 0]
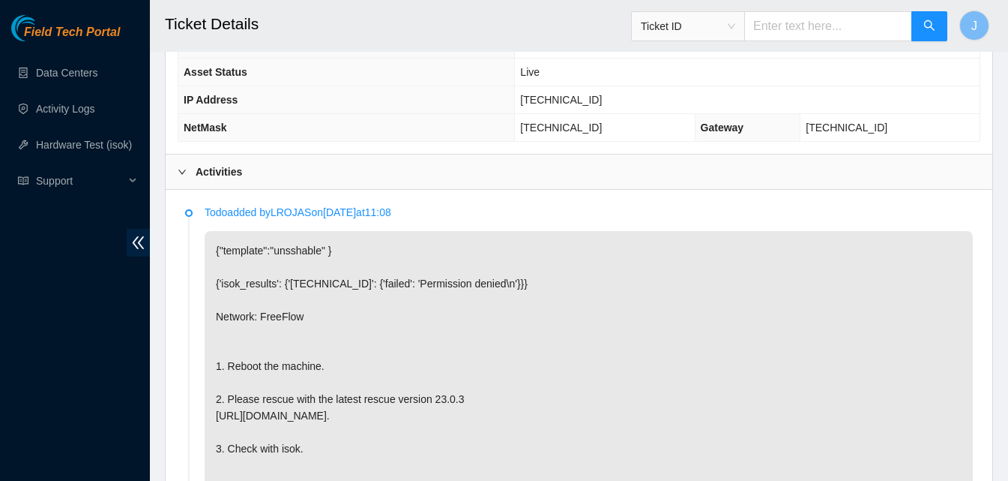
click at [638, 157] on div "Activities" at bounding box center [579, 171] width 827 height 34
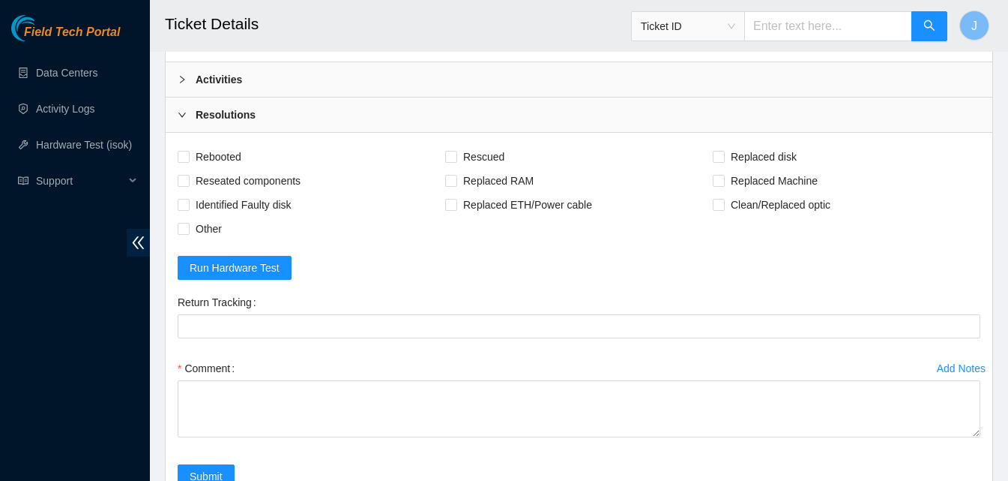
scroll to position [906, 0]
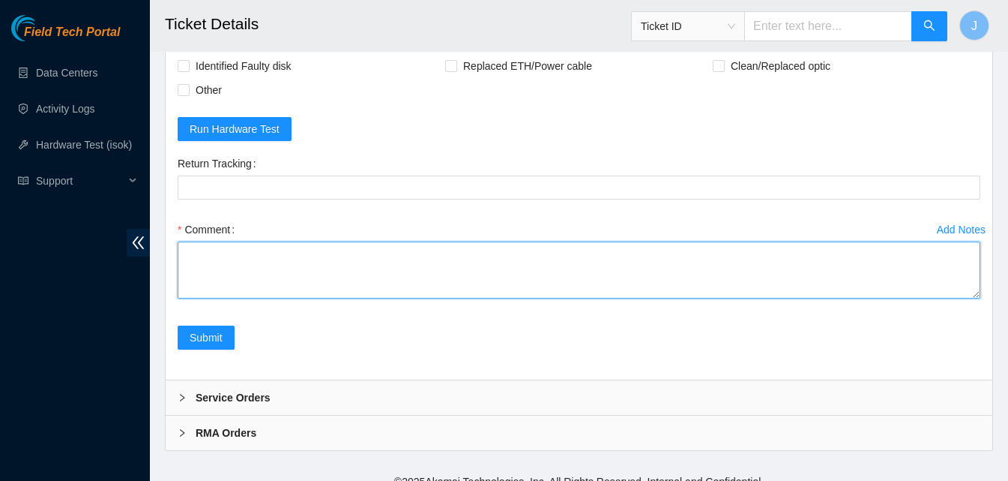
click at [677, 263] on textarea "Comment" at bounding box center [579, 269] width 803 height 57
type textarea "rescued ran isok passed"
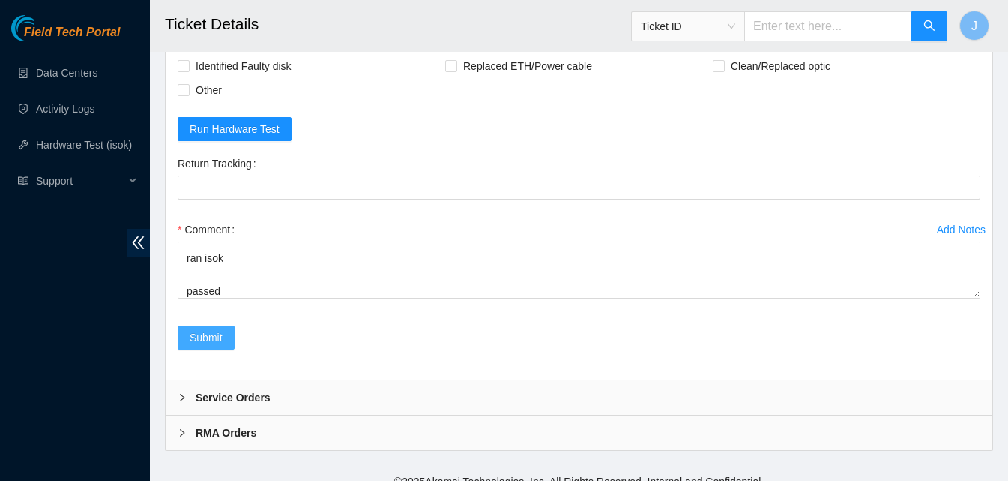
click at [220, 329] on span "Submit" at bounding box center [206, 337] width 33 height 16
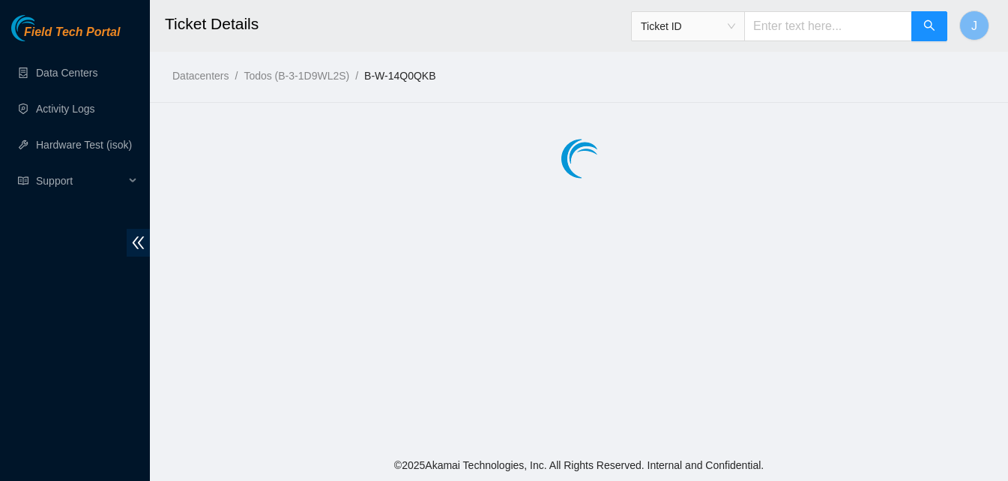
scroll to position [0, 0]
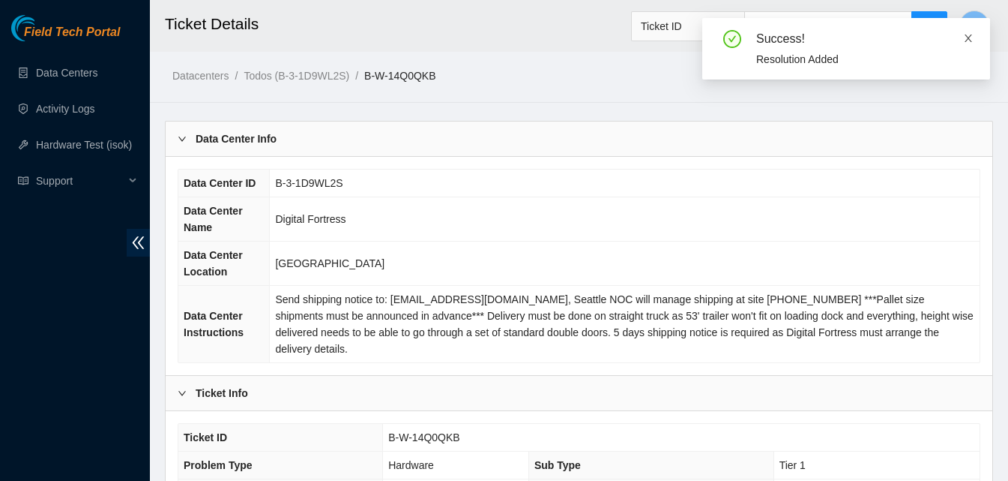
click at [966, 39] on icon "close" at bounding box center [968, 38] width 10 height 10
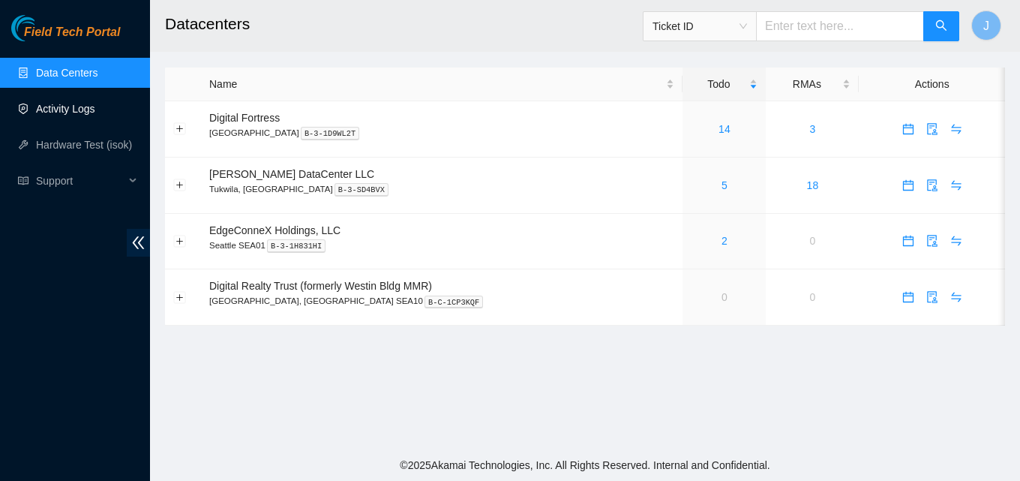
click at [83, 103] on link "Activity Logs" at bounding box center [65, 109] width 59 height 12
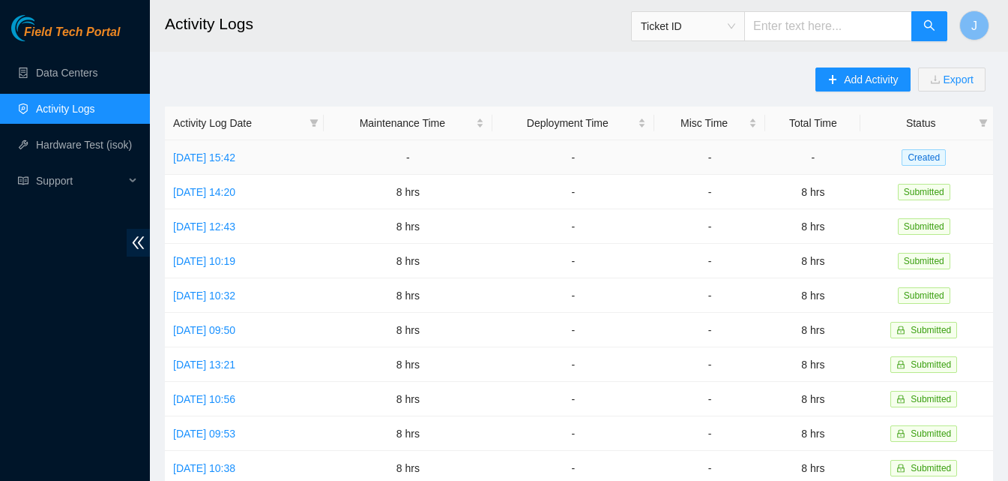
click at [222, 167] on td "[DATE] 15:42" at bounding box center [244, 157] width 159 height 34
click at [223, 159] on link "[DATE] 15:42" at bounding box center [204, 157] width 62 height 12
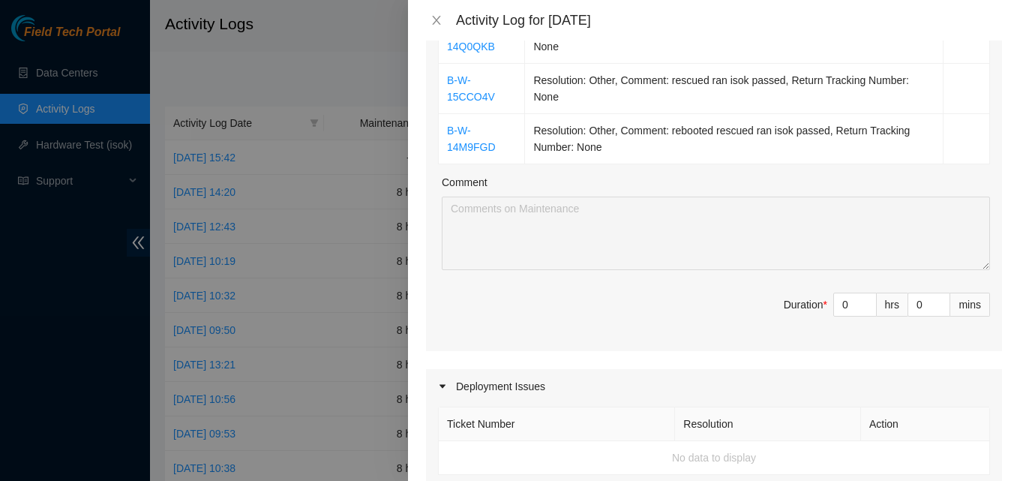
scroll to position [300, 0]
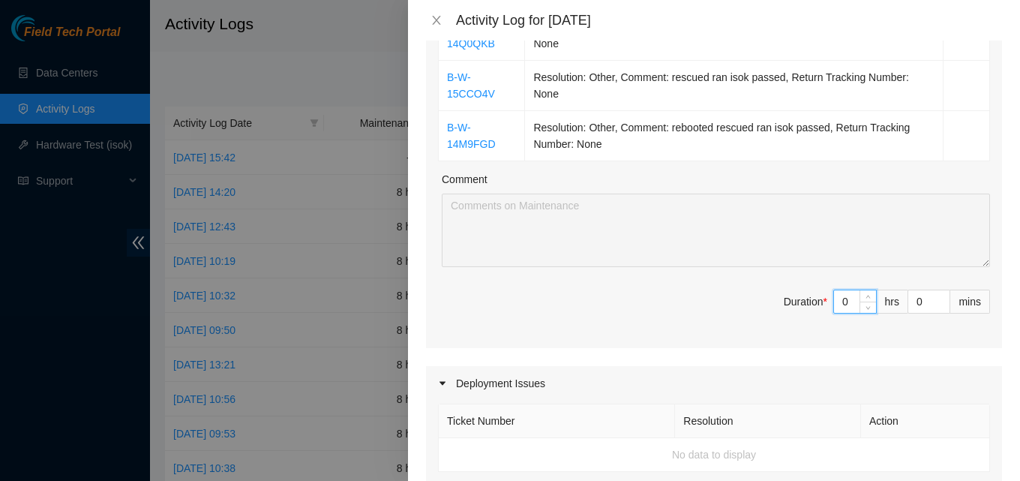
click at [841, 313] on input "0" at bounding box center [855, 301] width 42 height 22
type input "8"
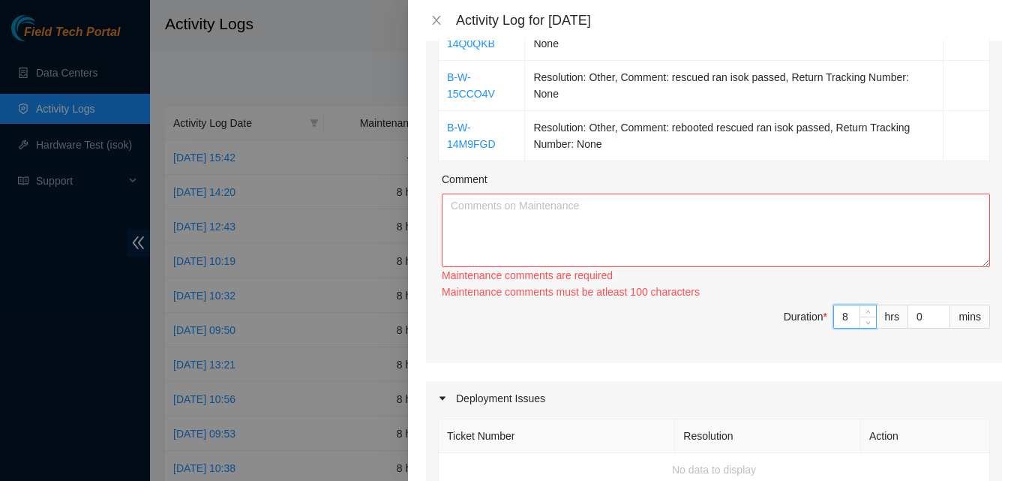
type input "8"
click at [694, 229] on textarea "Comment" at bounding box center [716, 229] width 548 height 73
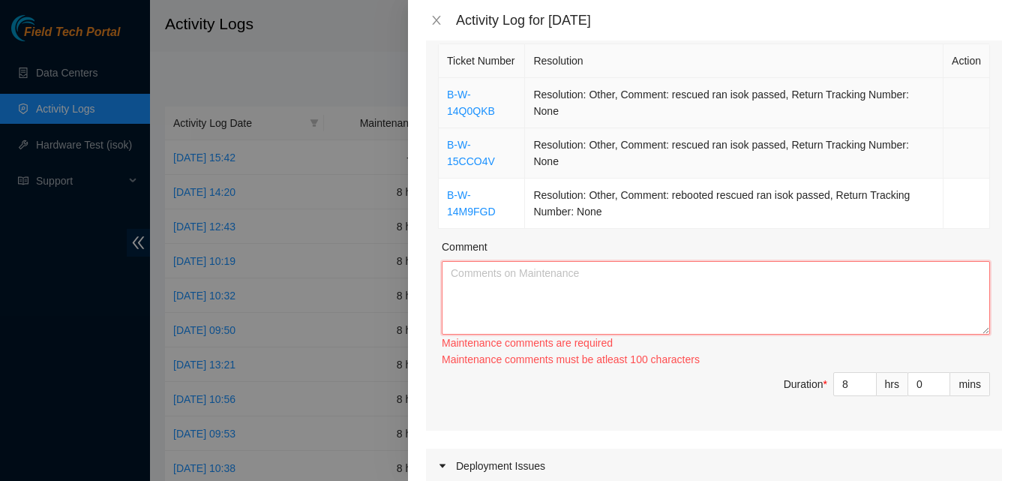
scroll to position [150, 0]
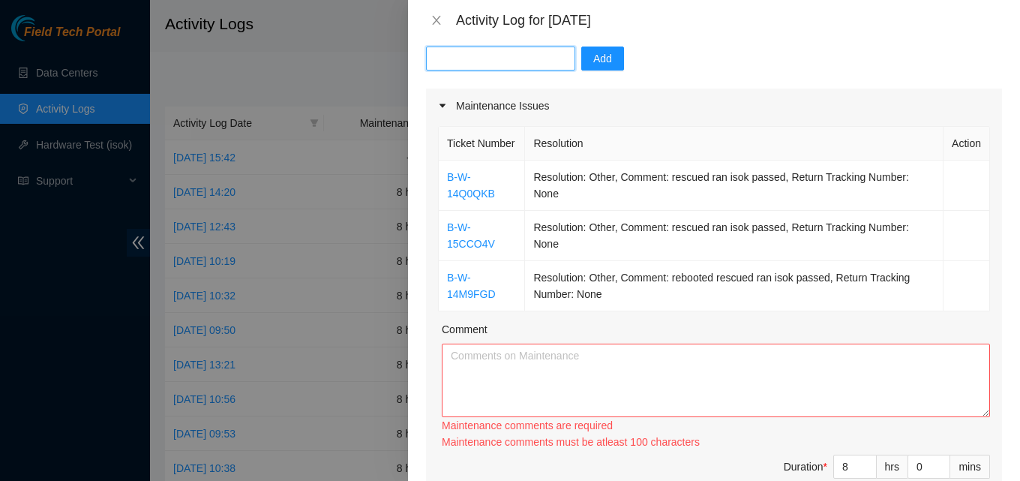
paste input "DP72563"
type input "DP72563"
click at [603, 54] on button "Add" at bounding box center [602, 58] width 43 height 24
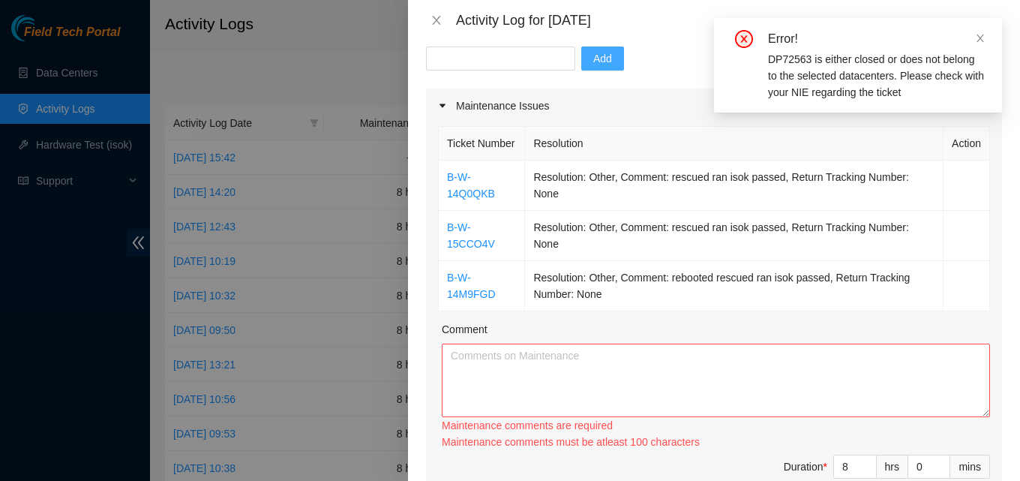
scroll to position [0, 0]
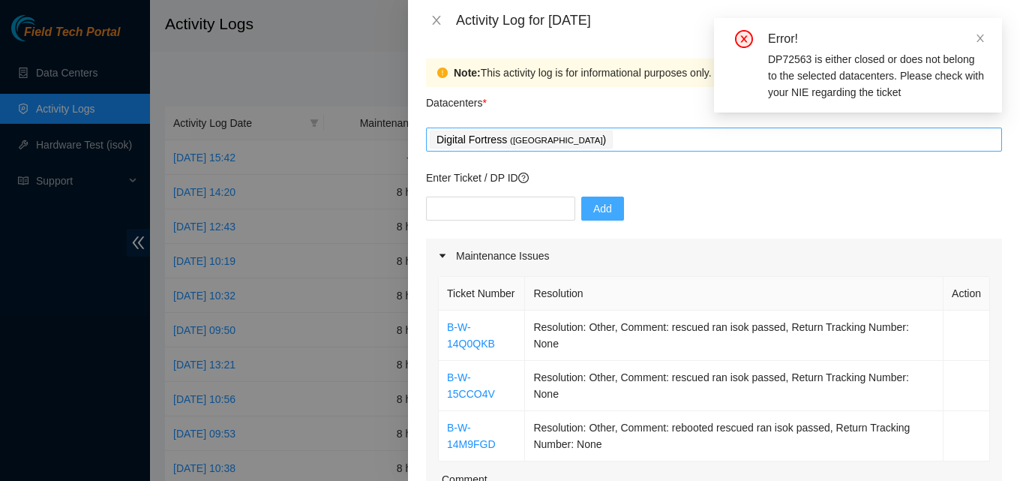
click at [568, 135] on div "Digital Fortress ( [GEOGRAPHIC_DATA] )" at bounding box center [714, 139] width 568 height 21
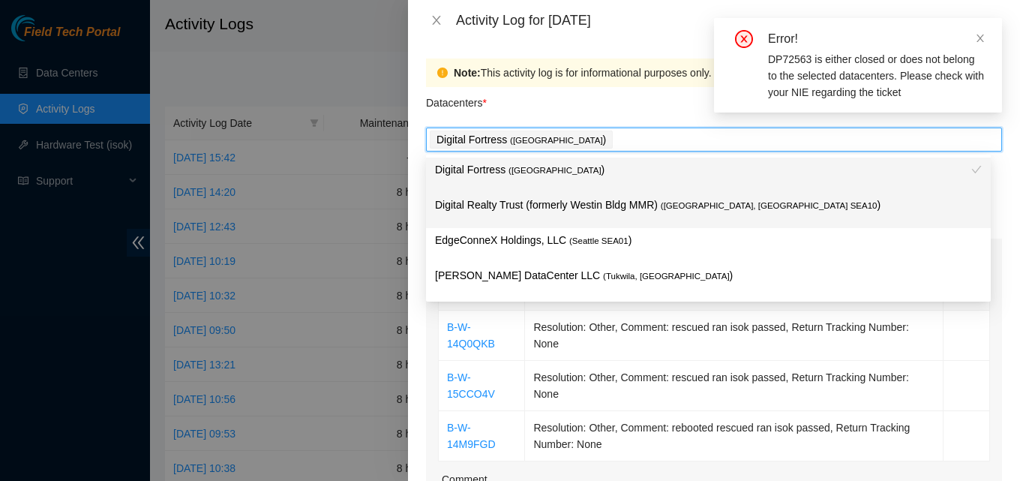
click at [574, 211] on p "Digital Realty Trust (formerly Westin Bldg MMR) ( [GEOGRAPHIC_DATA], [GEOGRAPHI…" at bounding box center [708, 204] width 547 height 17
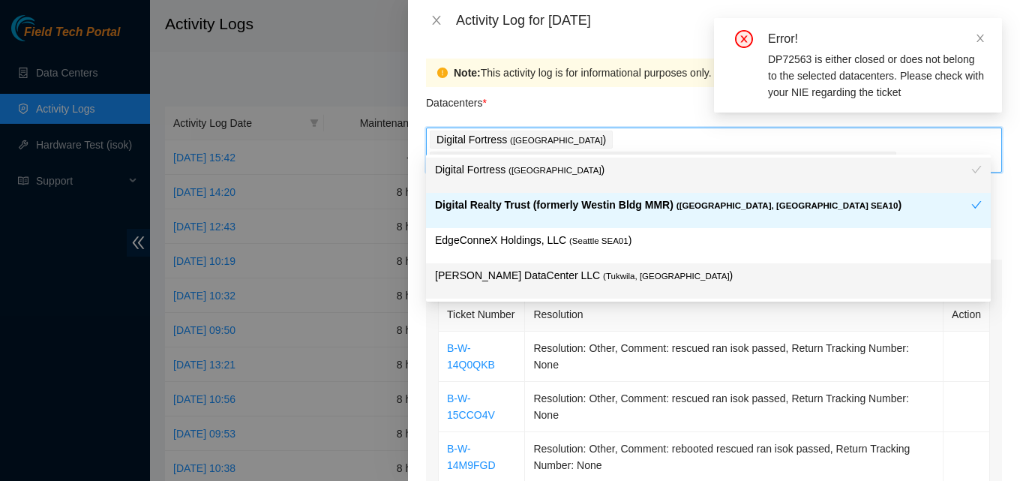
click at [420, 307] on div "Note: This activity log is for informational purposes only. You will not be pai…" at bounding box center [714, 260] width 612 height 440
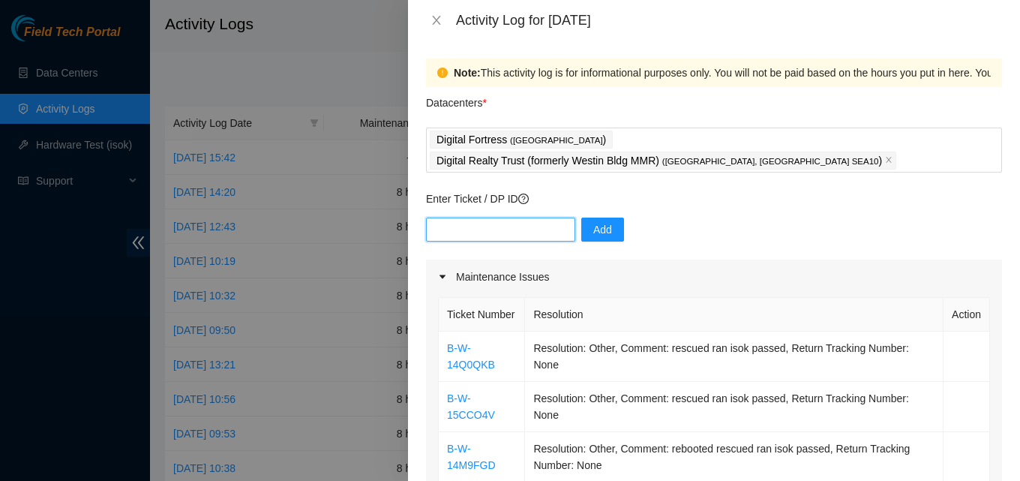
paste input "DP72563"
type input "DP72563"
click at [593, 221] on span "Add" at bounding box center [602, 229] width 19 height 16
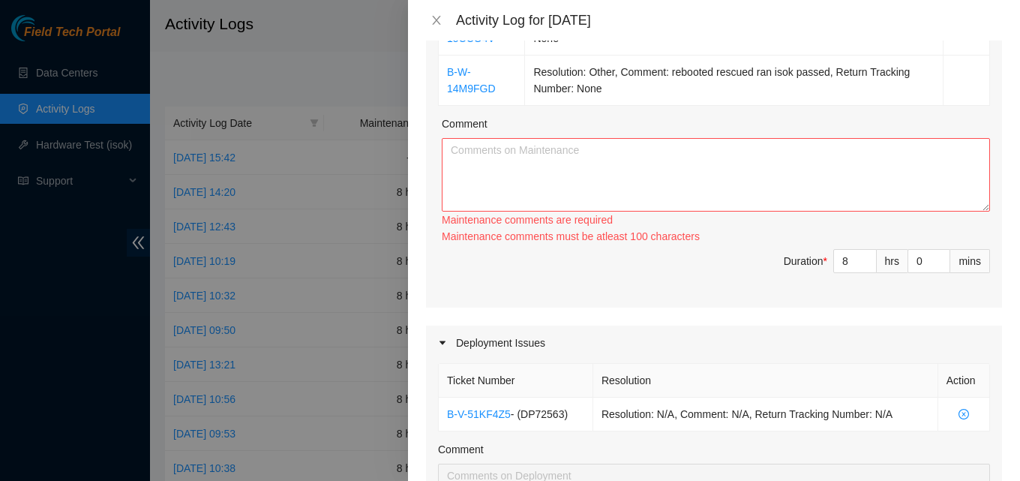
scroll to position [375, 0]
click at [840, 262] on input "8" at bounding box center [855, 262] width 42 height 22
type input "0"
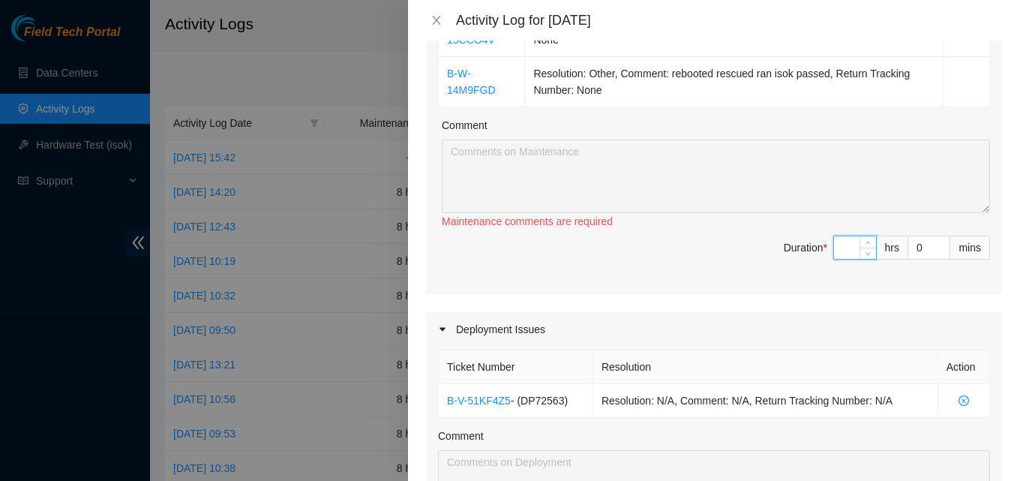
type input "4"
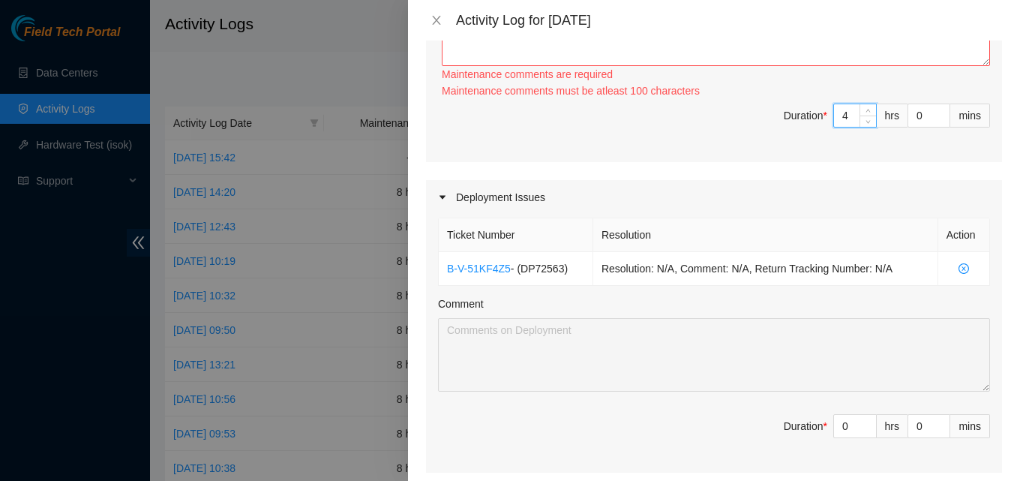
scroll to position [525, 0]
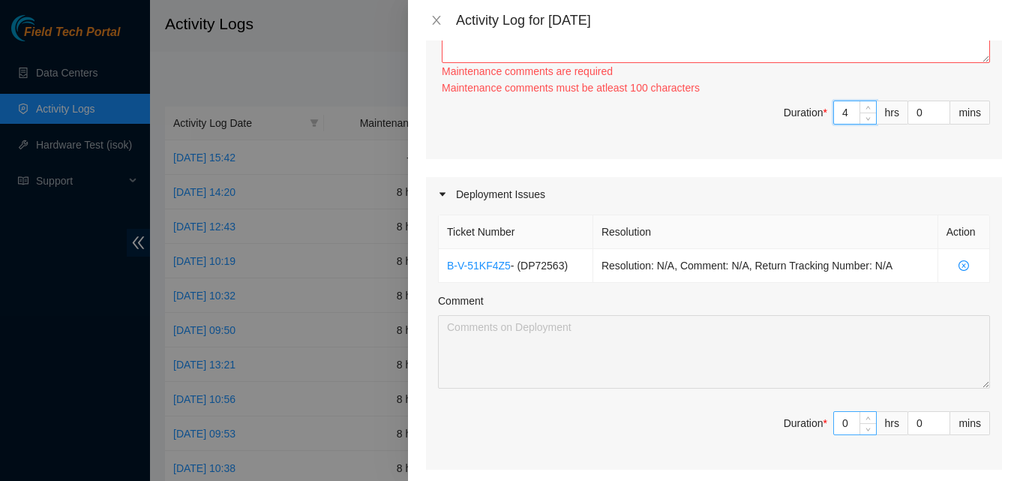
type input "4"
click at [837, 417] on input "0" at bounding box center [855, 423] width 42 height 22
type input "4"
type input "8"
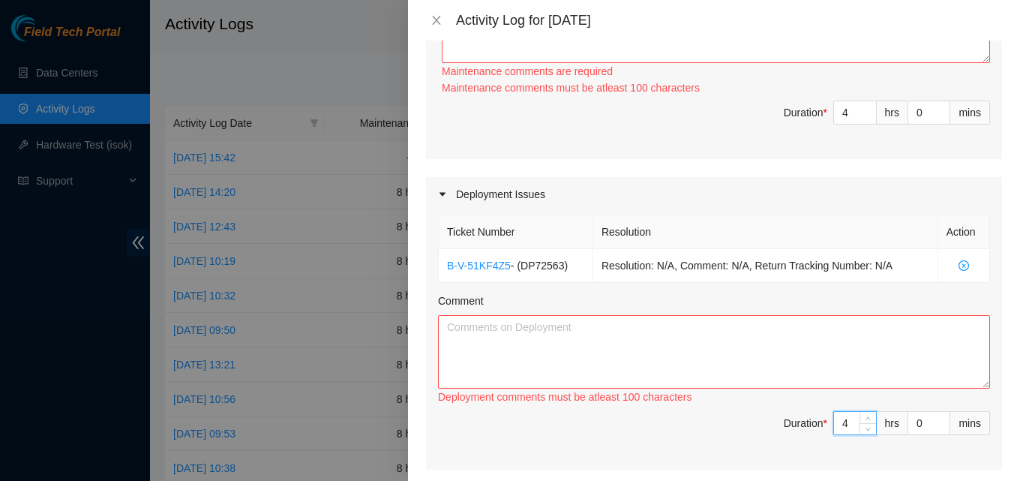
type input "4"
click at [731, 345] on textarea "Comment" at bounding box center [714, 351] width 552 height 73
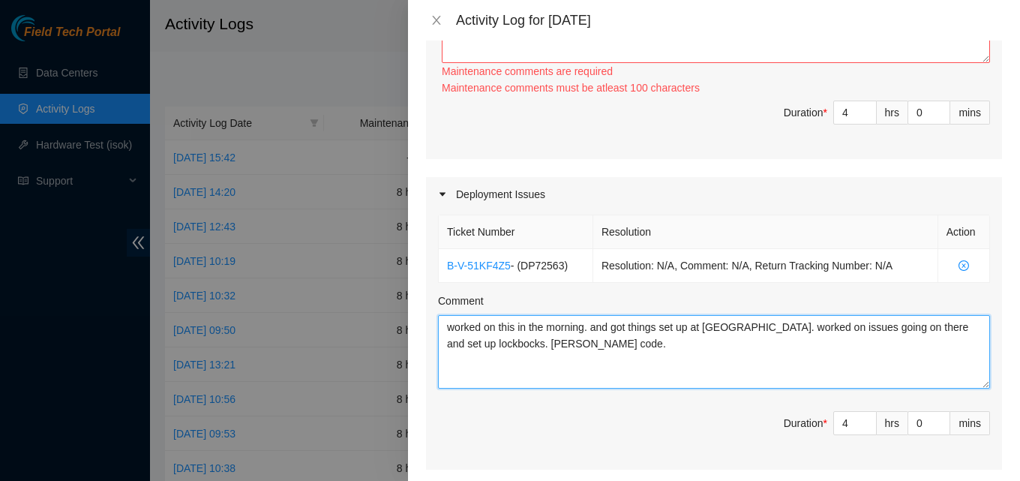
click at [466, 344] on textarea "worked on this in the morning. and got things set up at [GEOGRAPHIC_DATA]. work…" at bounding box center [714, 351] width 552 height 73
click at [471, 341] on textarea "worked on this in the morning. and got things set up at [GEOGRAPHIC_DATA]. work…" at bounding box center [714, 351] width 552 height 73
type textarea "worked on this in the morning. and got things set up at [GEOGRAPHIC_DATA]. work…"
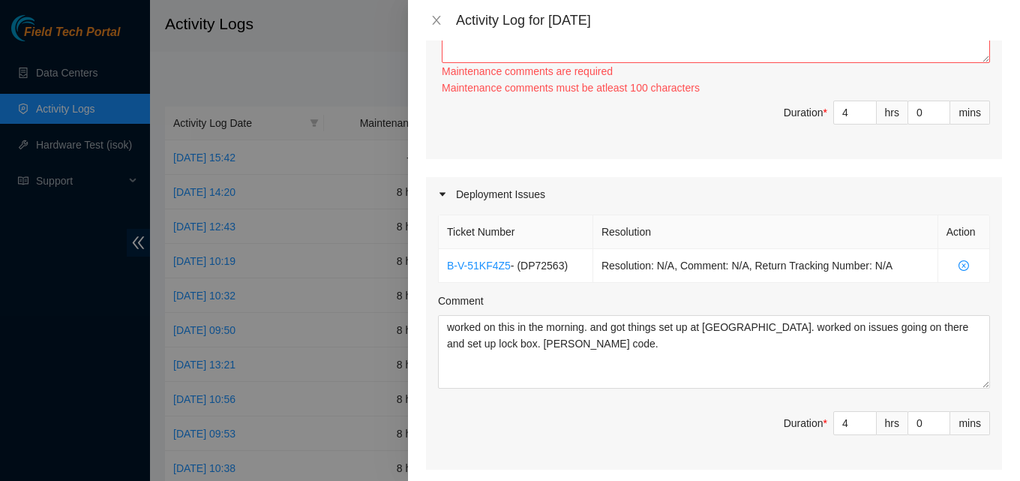
click at [577, 284] on div "Ticket Number Resolution Action B-V-51KF4Z5 - ( DP72563 ) Resolution: N/A, Comm…" at bounding box center [714, 340] width 576 height 258
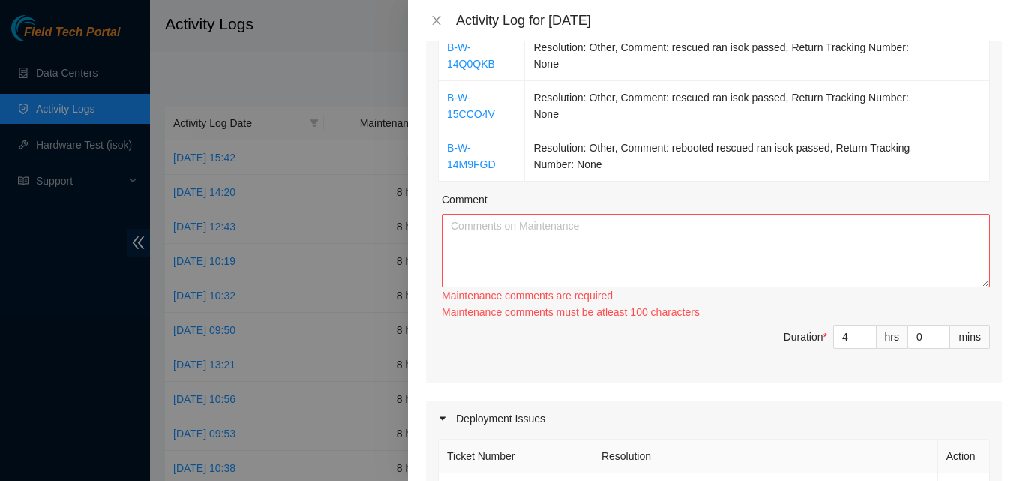
scroll to position [300, 0]
click at [609, 245] on textarea "Comment" at bounding box center [716, 250] width 548 height 73
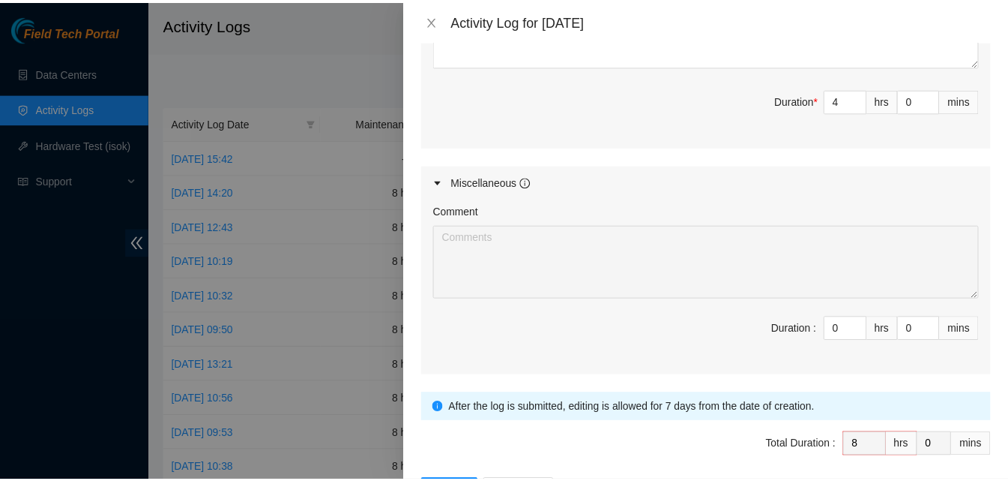
scroll to position [886, 0]
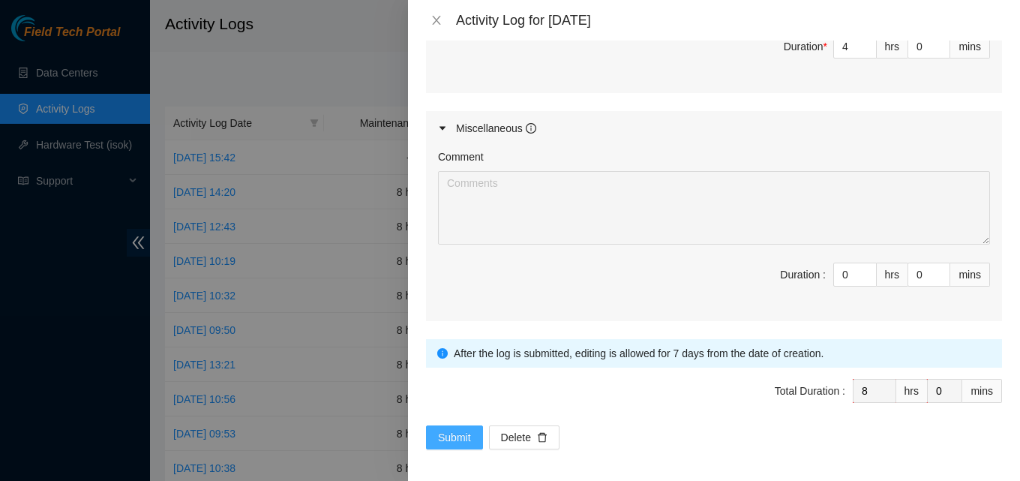
type textarea "went over here. got things worked out with security. worked on tickets. got the…"
click at [438, 438] on span "Submit" at bounding box center [454, 437] width 33 height 16
